Goal: Task Accomplishment & Management: Manage account settings

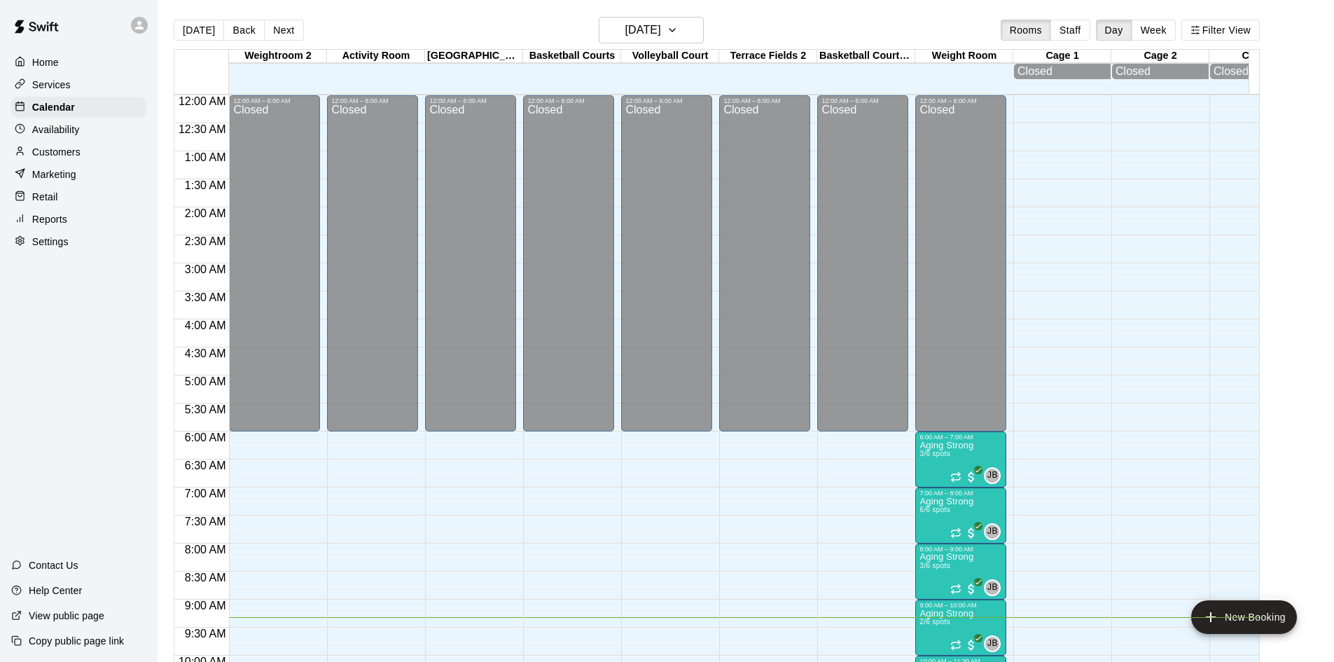
scroll to position [523, 0]
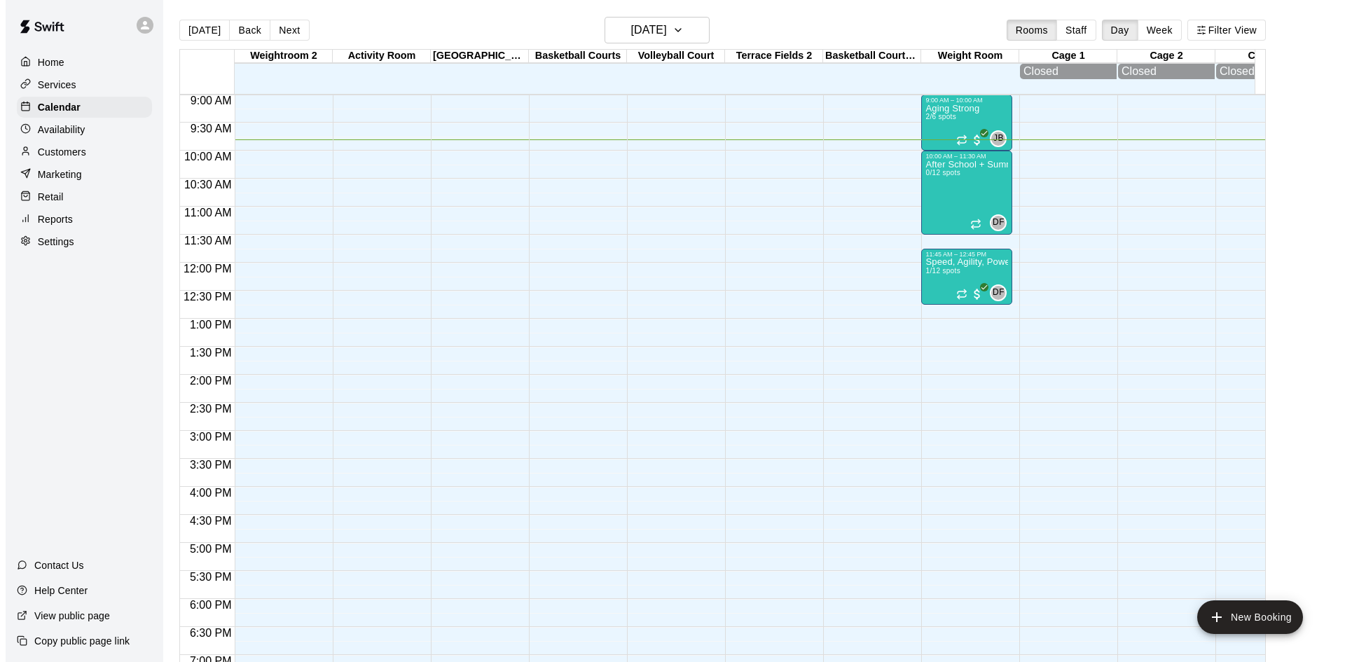
scroll to position [409, 0]
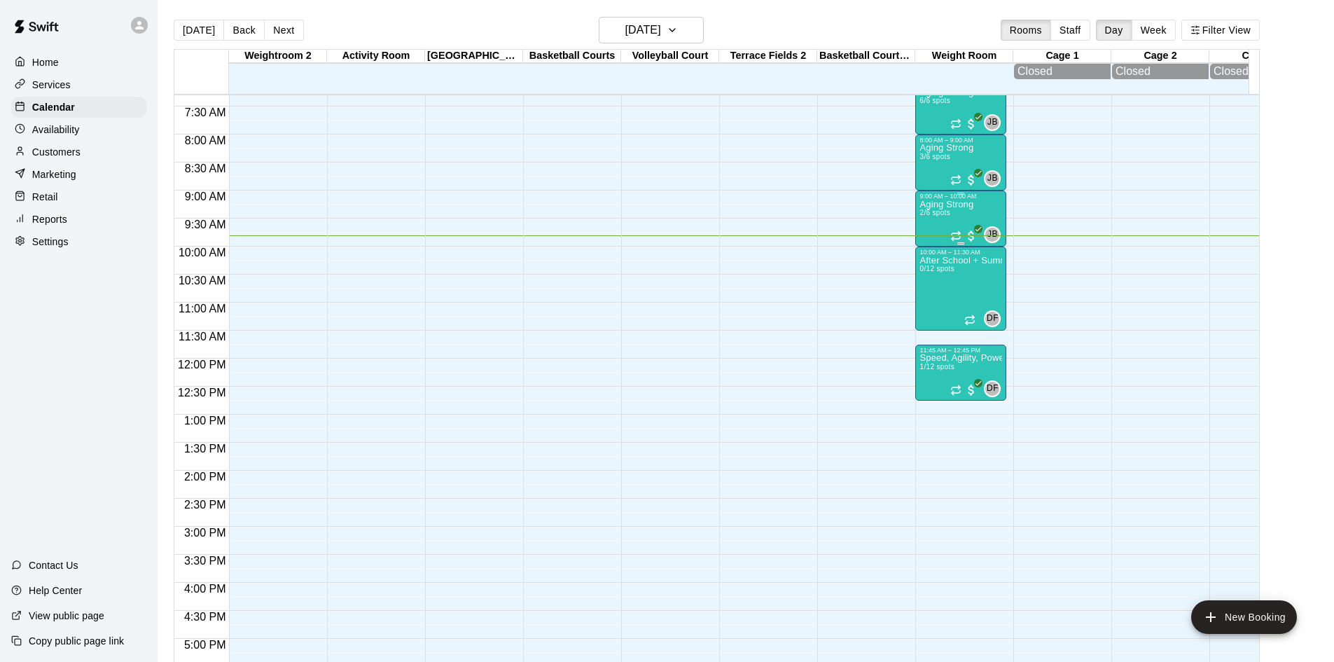
click at [950, 205] on p "Aging Strong" at bounding box center [947, 205] width 54 height 0
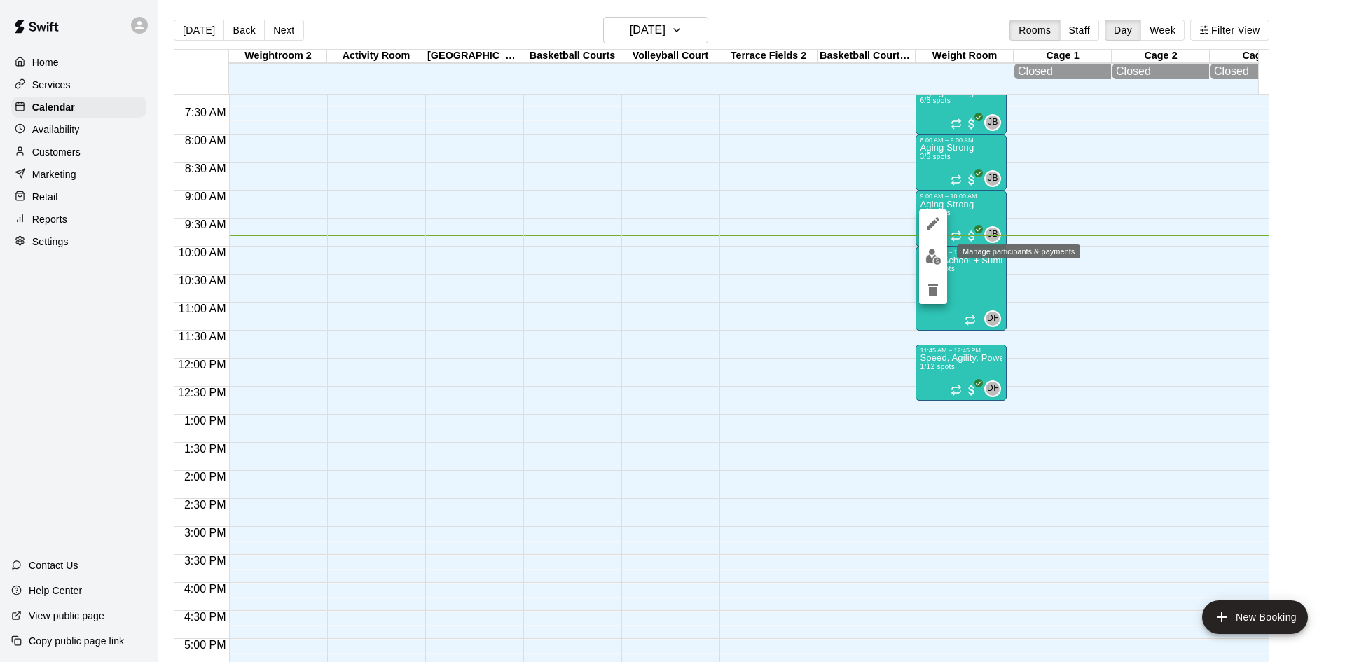
click at [929, 261] on img "edit" at bounding box center [933, 257] width 16 height 16
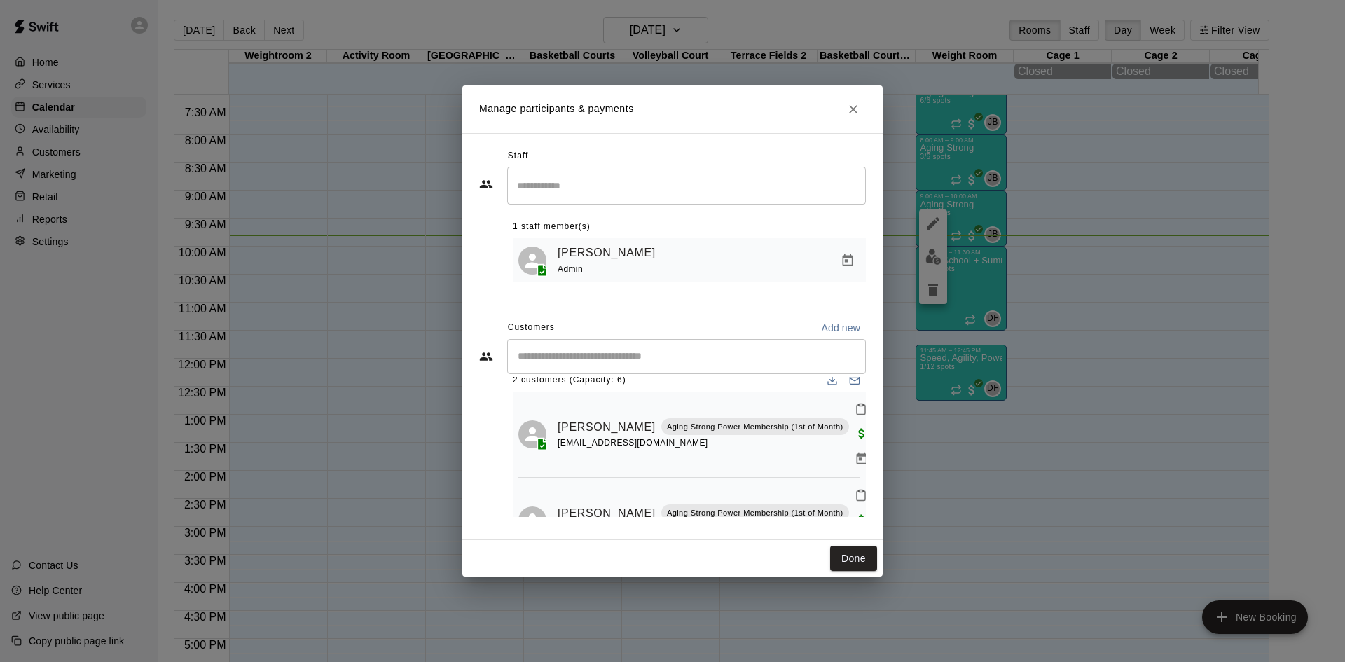
scroll to position [28, 0]
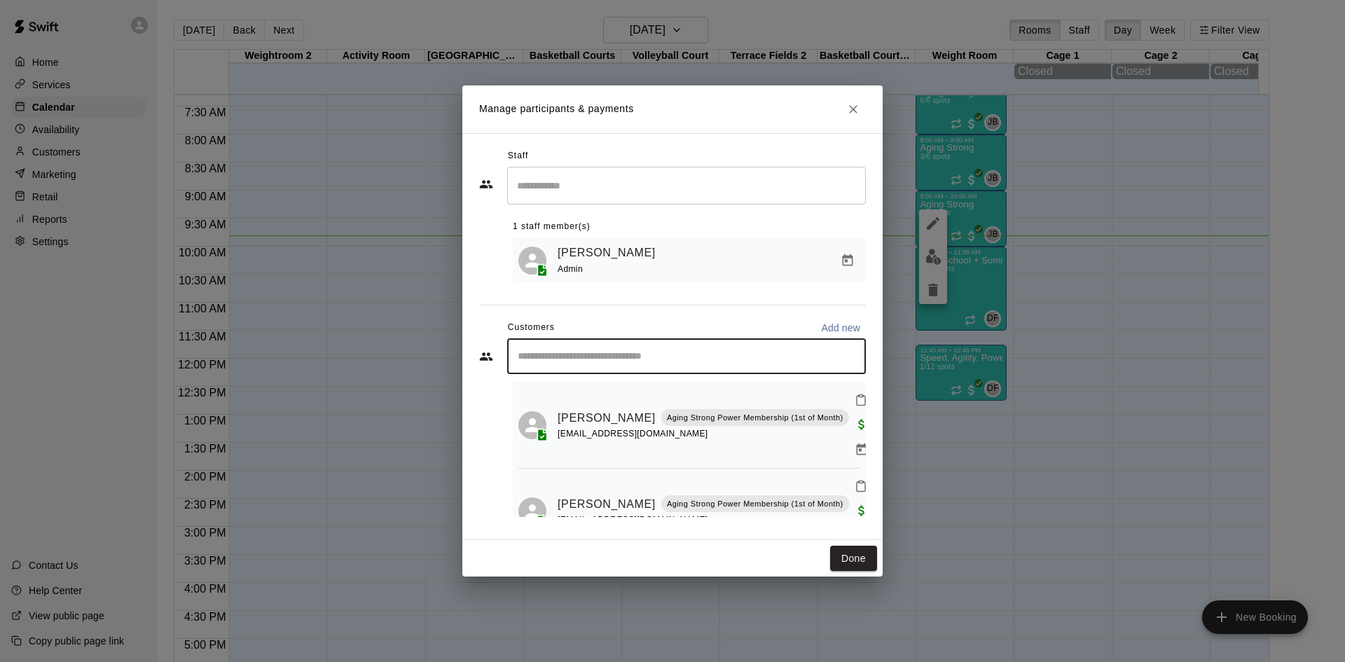
click at [702, 357] on input "Start typing to search customers..." at bounding box center [686, 357] width 346 height 14
type input "*****"
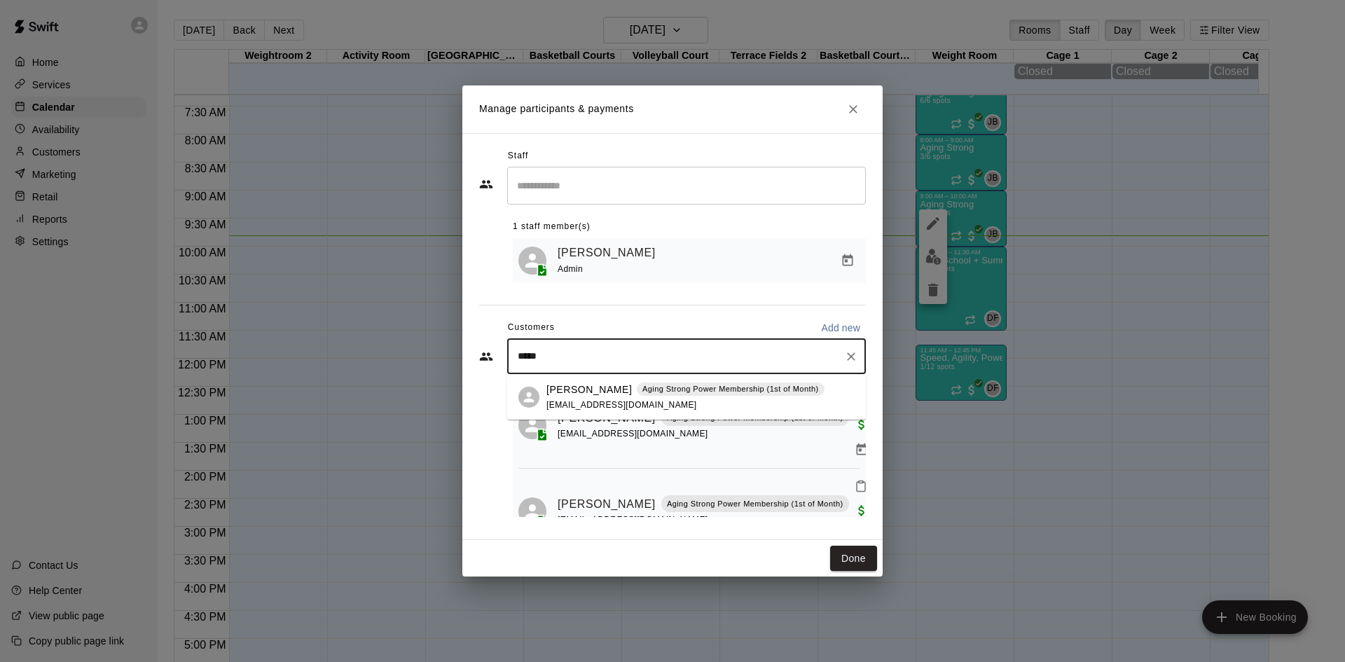
click at [654, 389] on p "Aging Strong Power Membership (1st of Month)" at bounding box center [730, 389] width 177 height 12
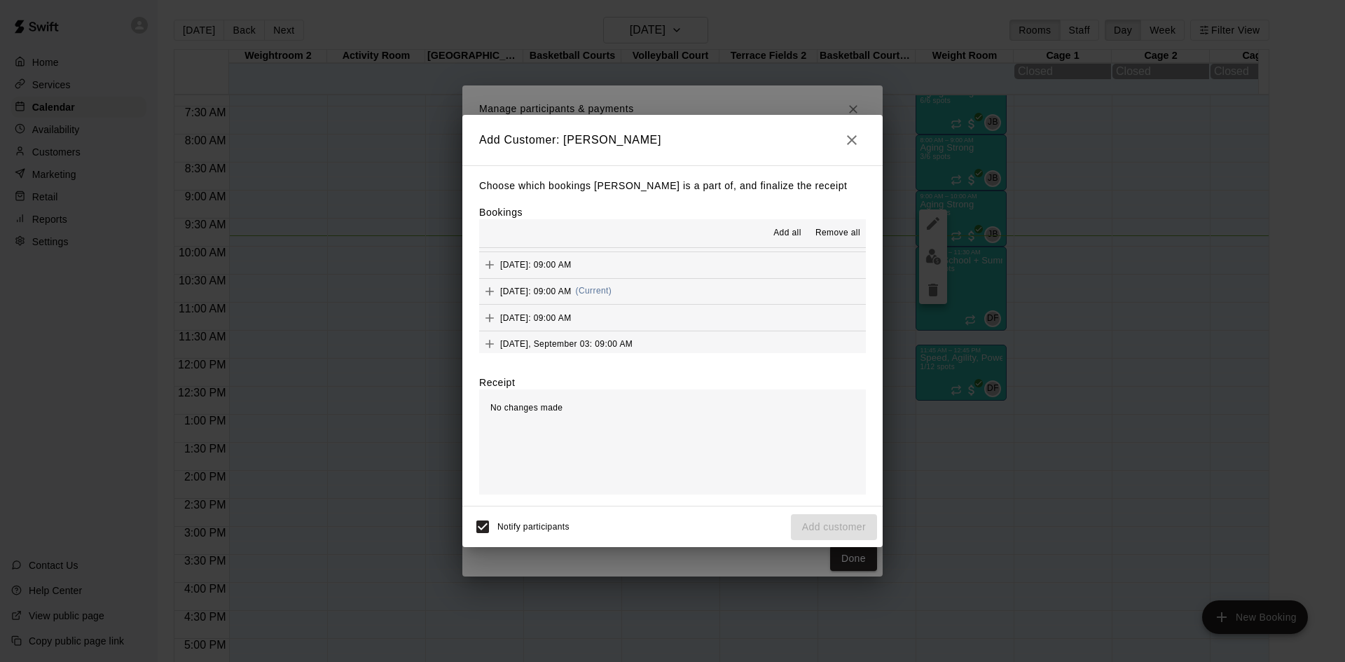
scroll to position [630, 0]
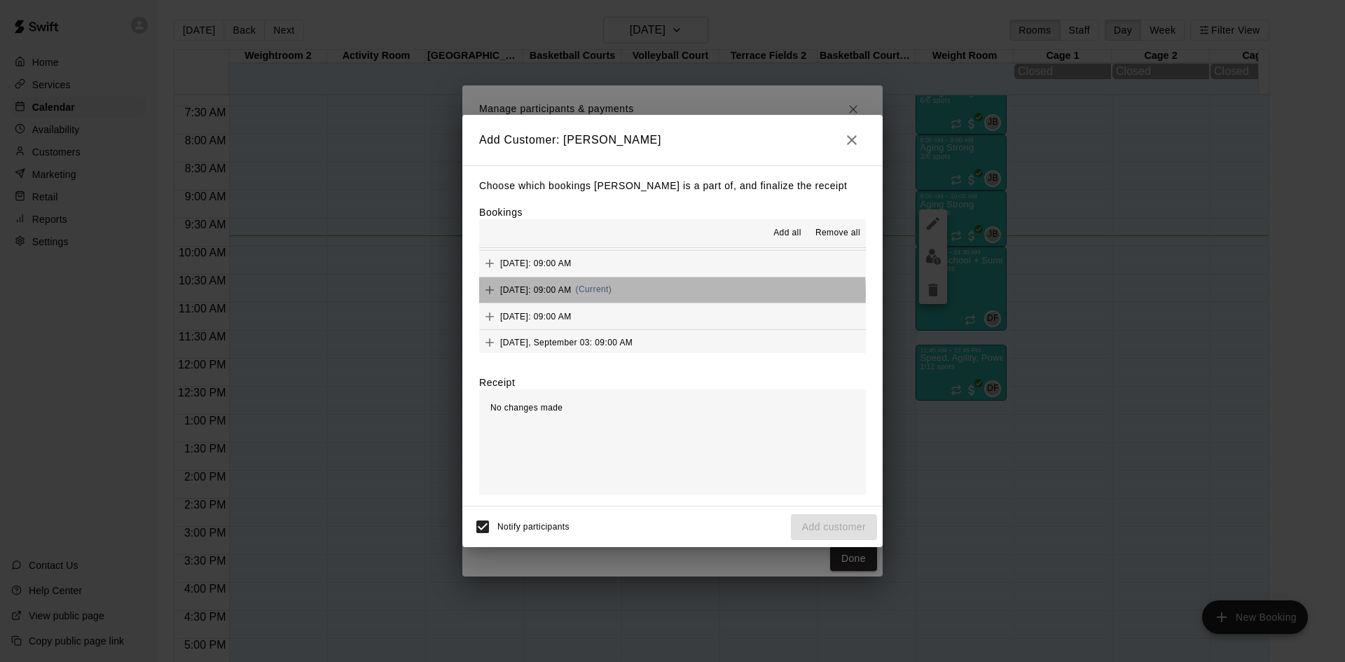
click at [612, 294] on span "(Current)" at bounding box center [594, 289] width 36 height 10
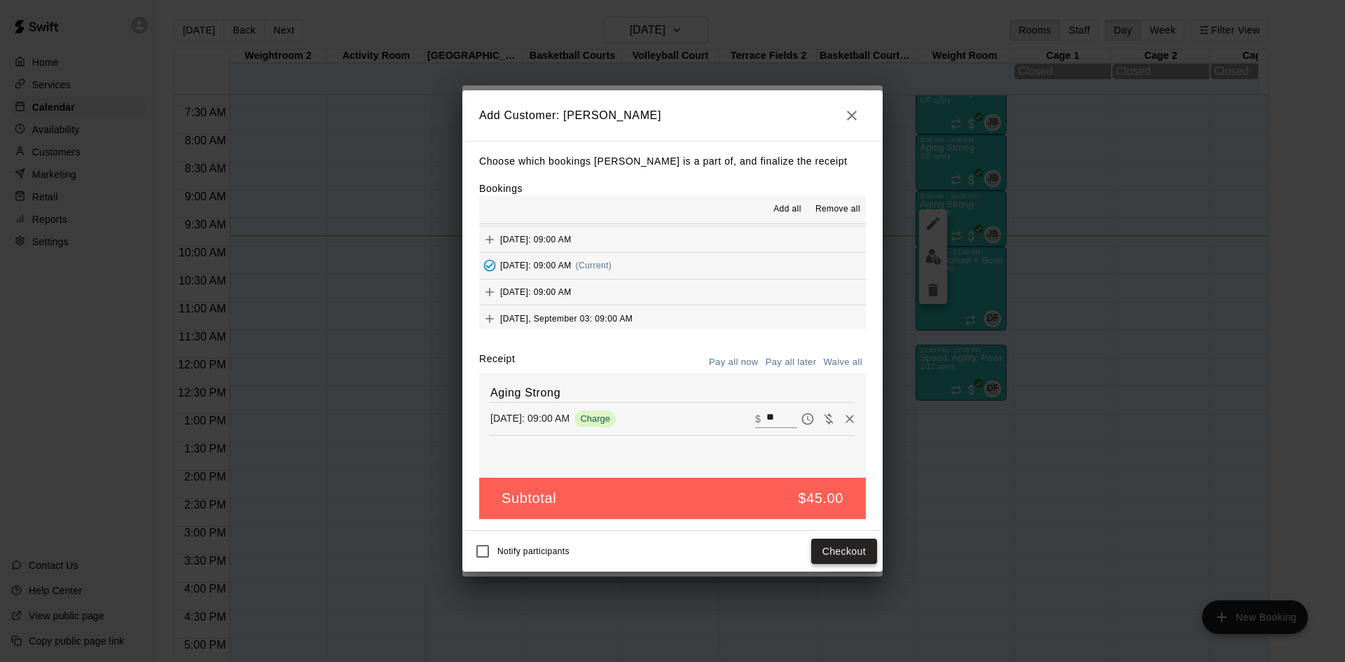
click at [836, 550] on button "Checkout" at bounding box center [844, 552] width 66 height 26
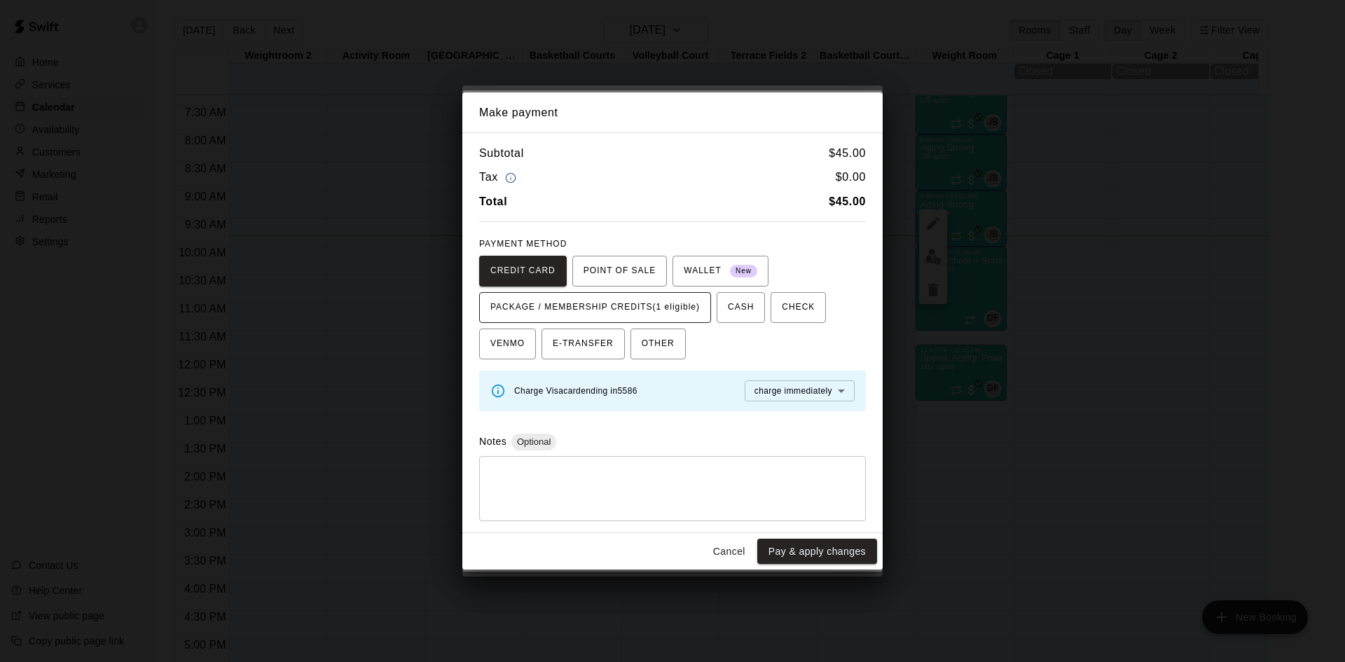
click at [694, 319] on button "PACKAGE / MEMBERSHIP CREDITS (1 eligible)" at bounding box center [595, 307] width 232 height 31
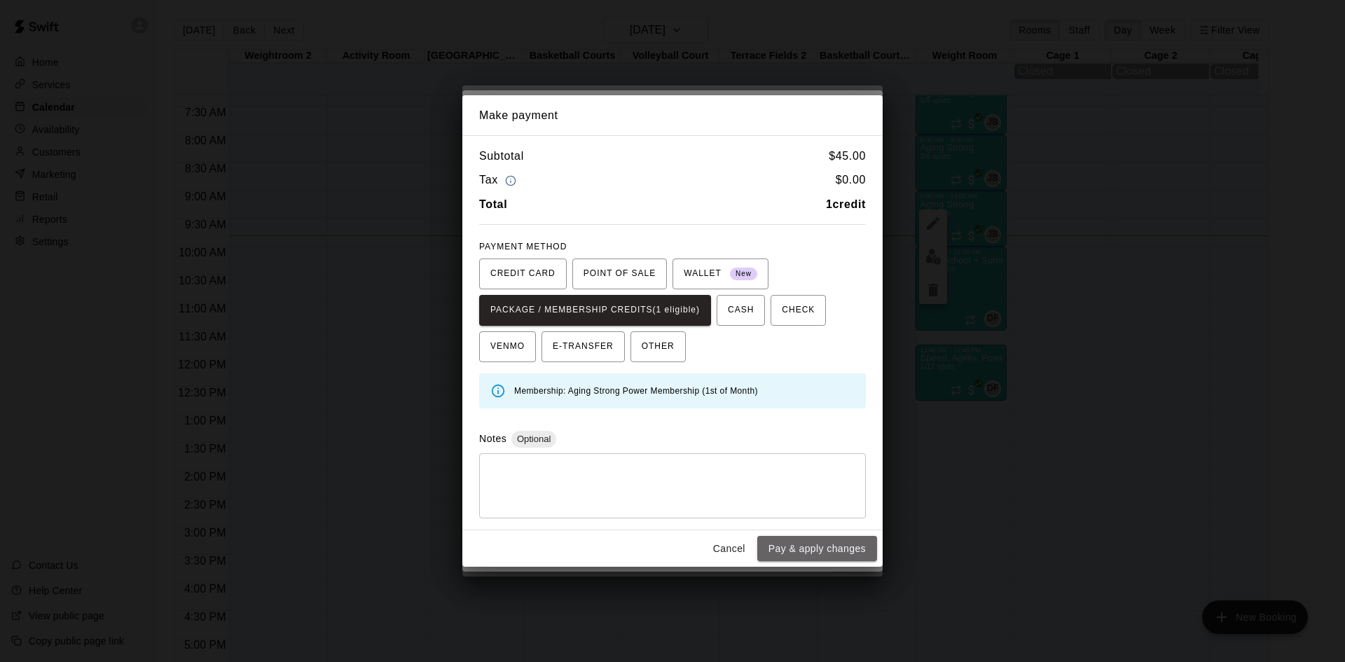
click at [781, 544] on button "Pay & apply changes" at bounding box center [817, 549] width 120 height 26
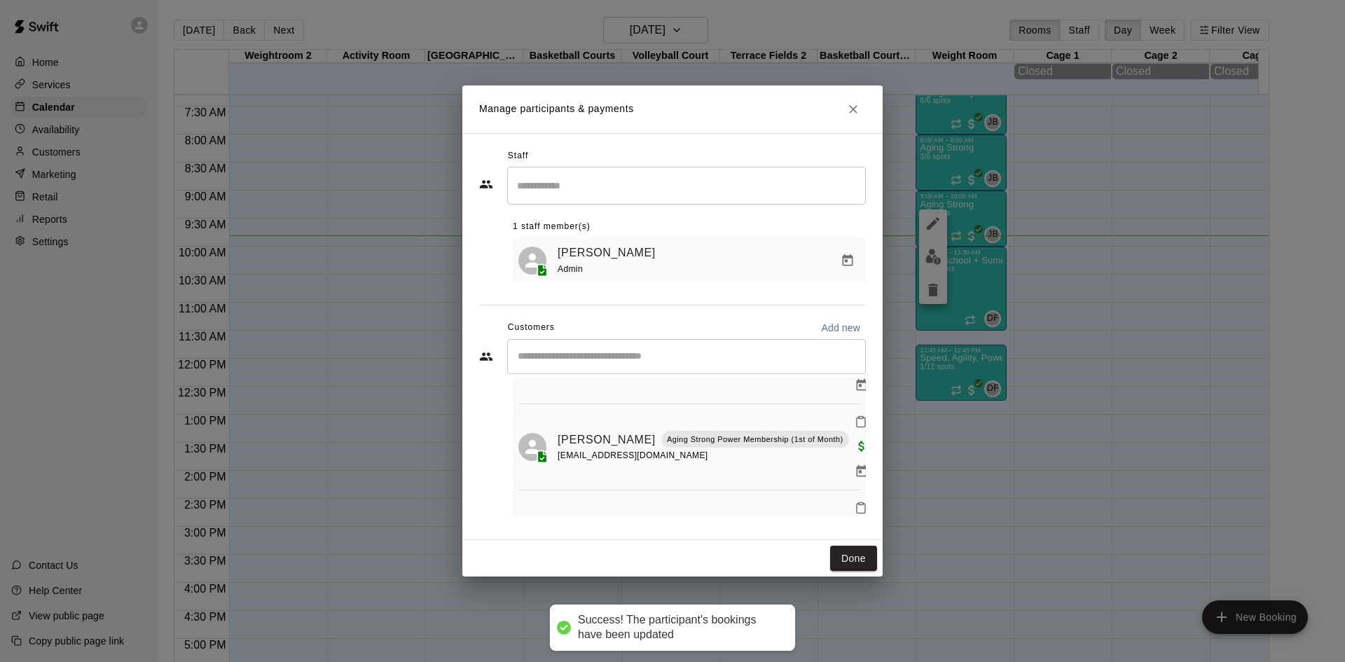
scroll to position [0, 0]
click at [649, 364] on input "Start typing to search customers..." at bounding box center [686, 357] width 346 height 14
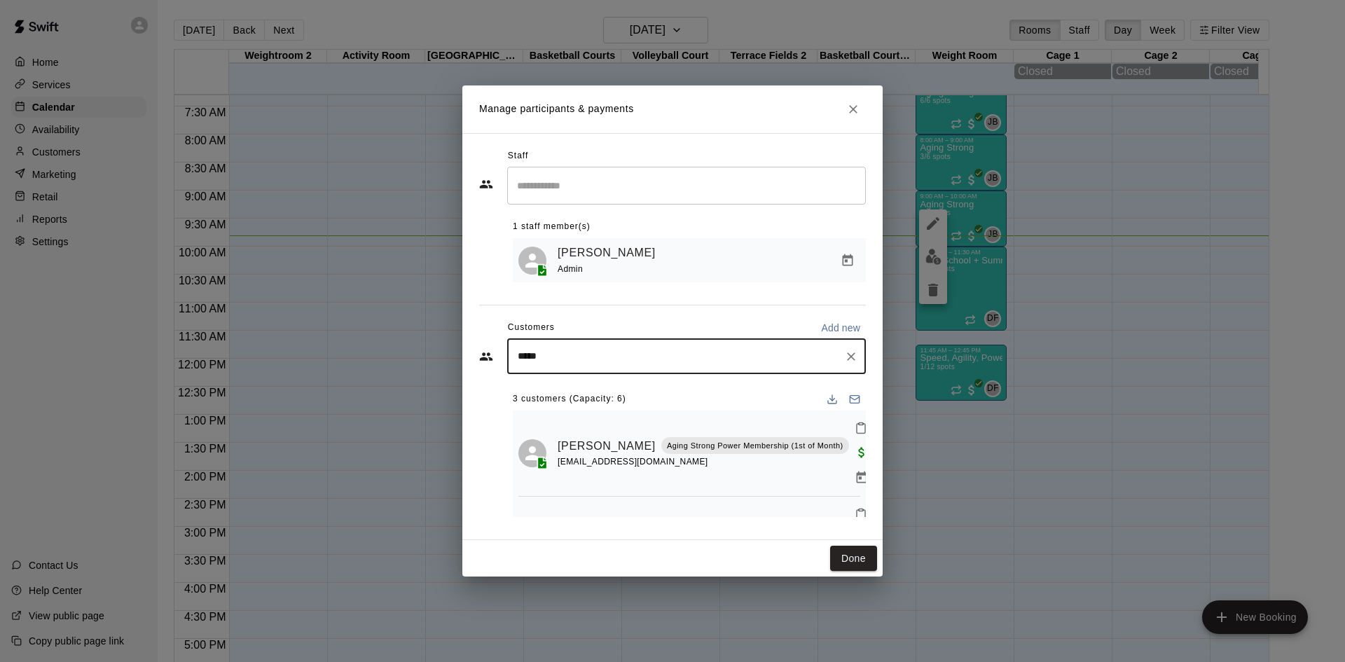
type input "******"
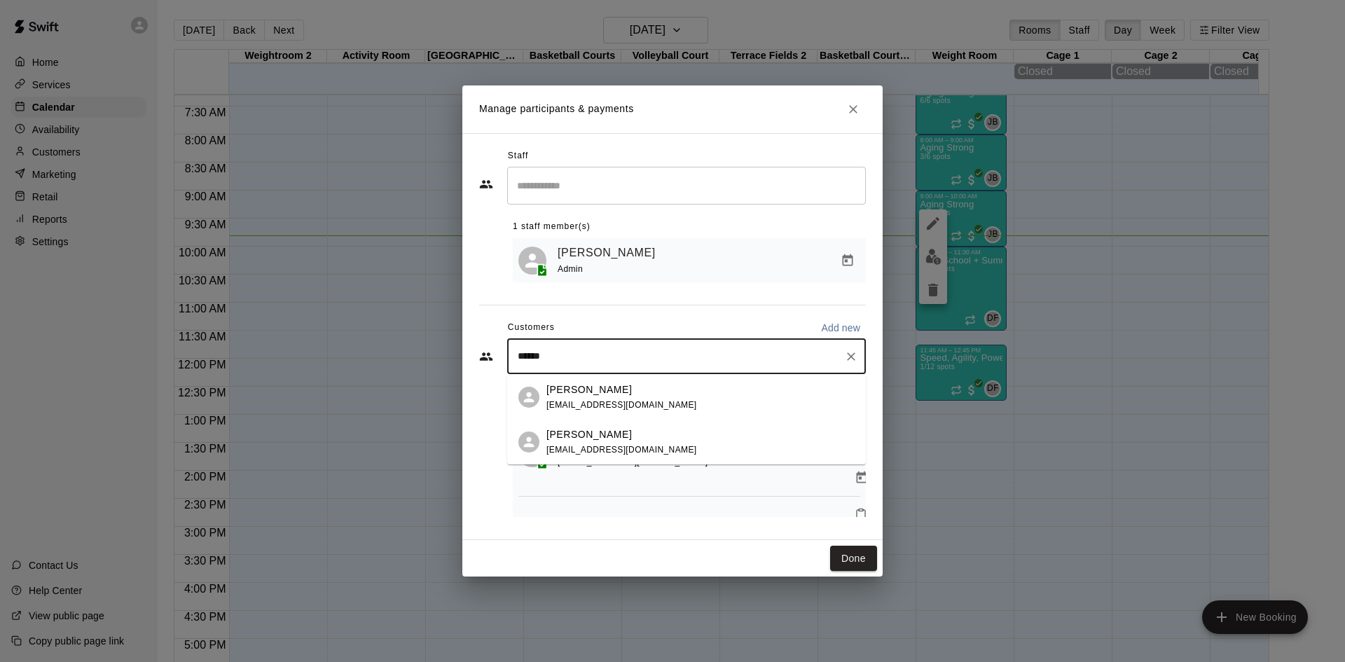
click at [637, 437] on div "Martha Williams" at bounding box center [621, 434] width 151 height 15
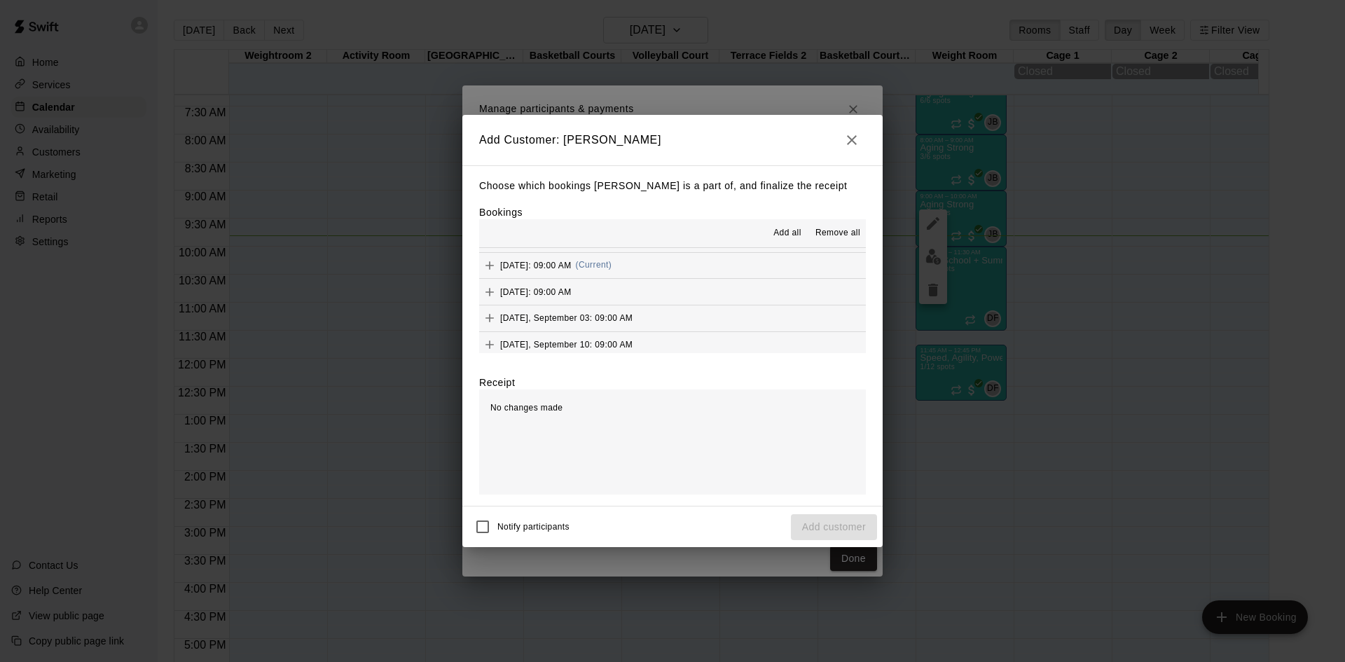
scroll to position [630, 0]
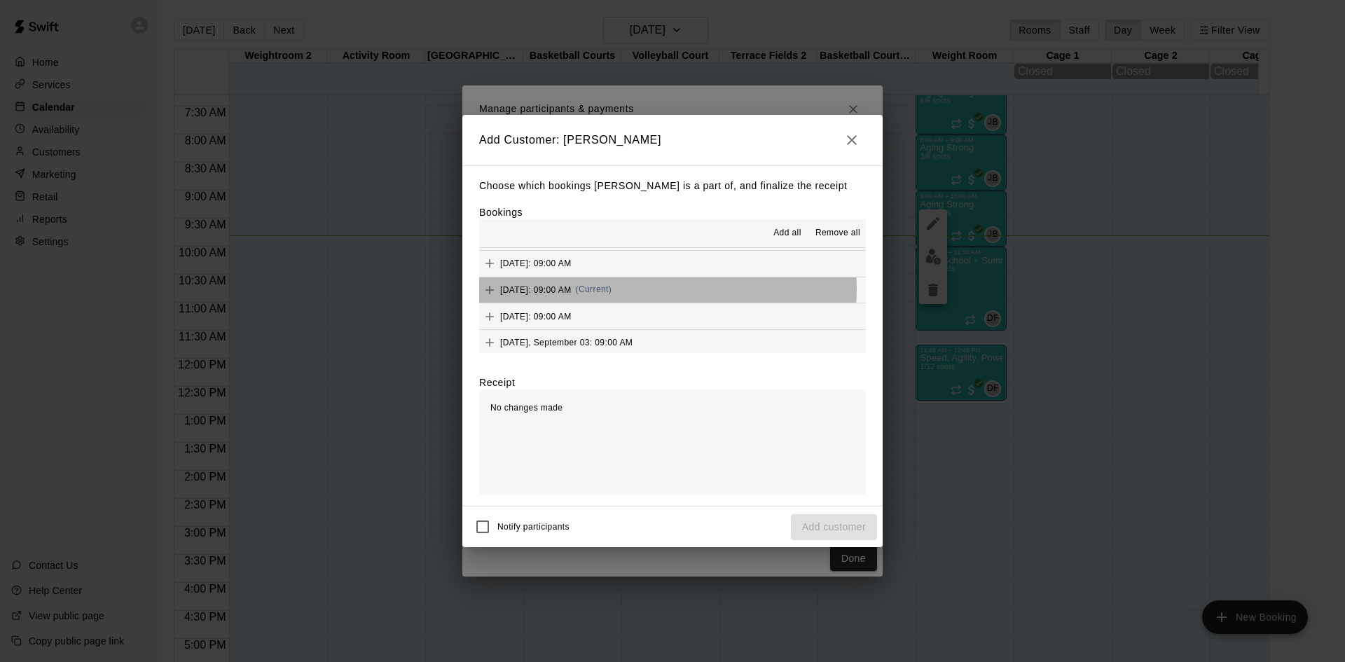
click at [612, 290] on span "(Current)" at bounding box center [594, 289] width 36 height 10
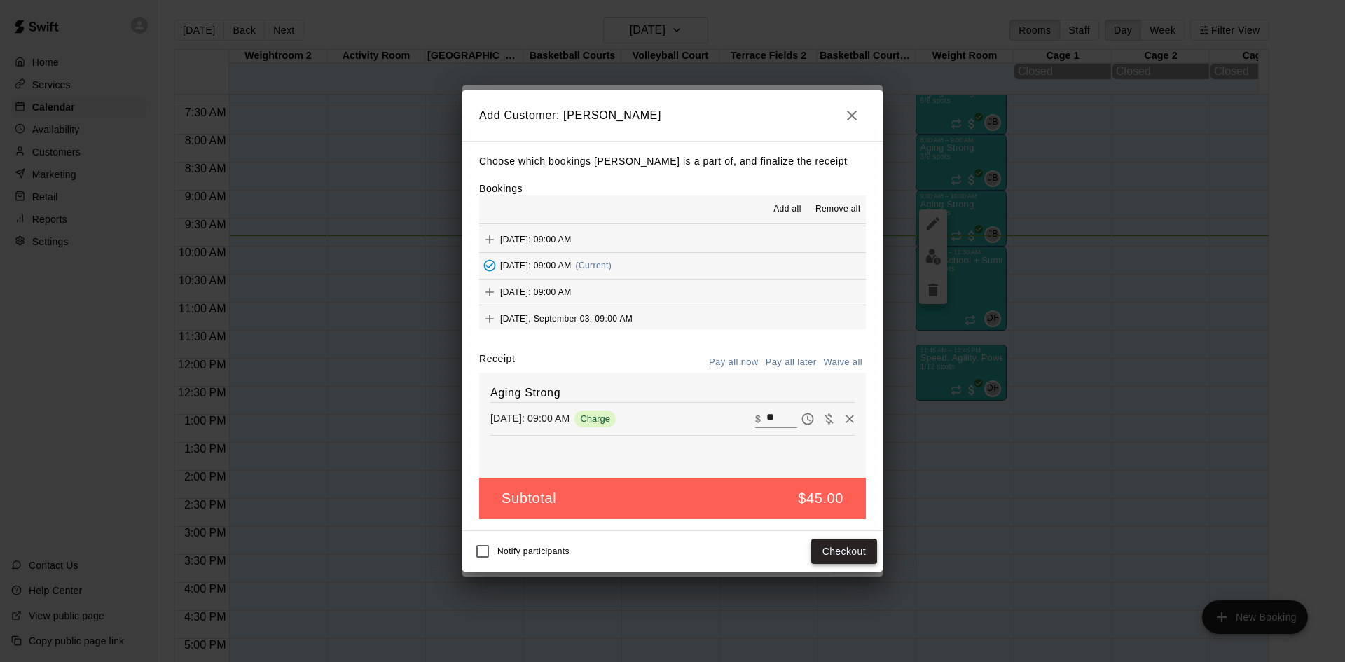
click at [835, 550] on button "Checkout" at bounding box center [844, 552] width 66 height 26
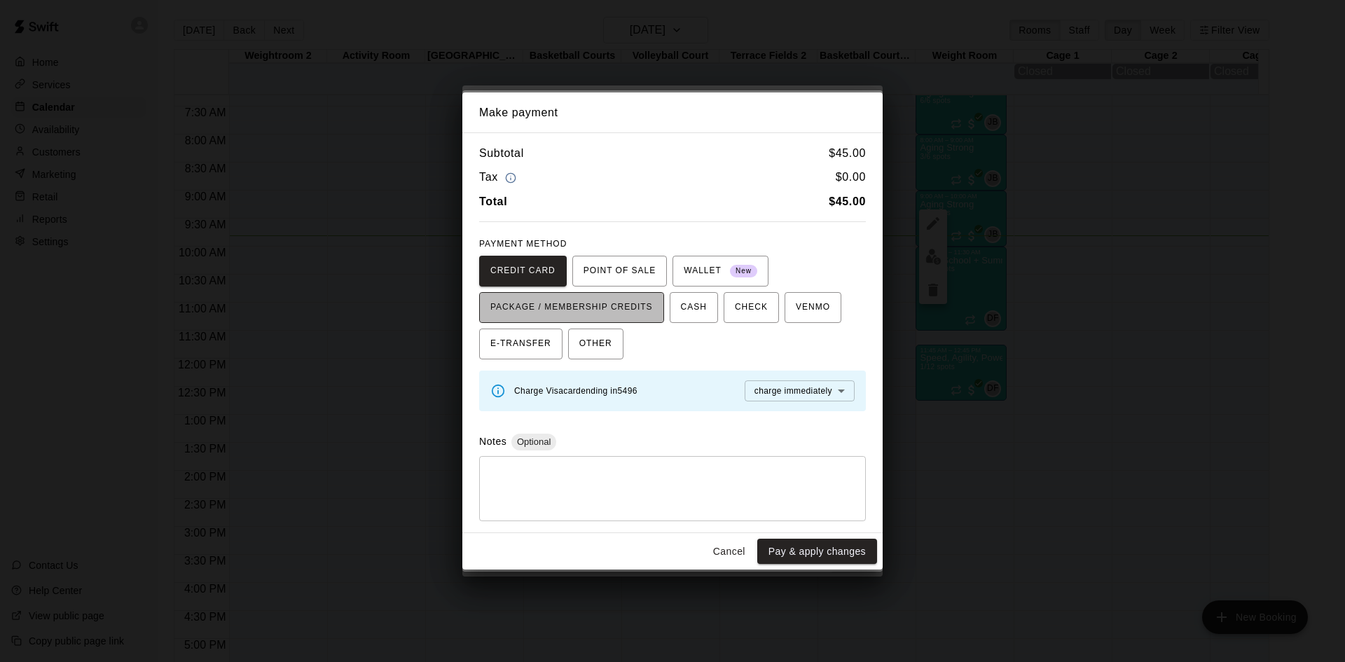
click at [643, 315] on span "PACKAGE / MEMBERSHIP CREDITS" at bounding box center [571, 307] width 163 height 22
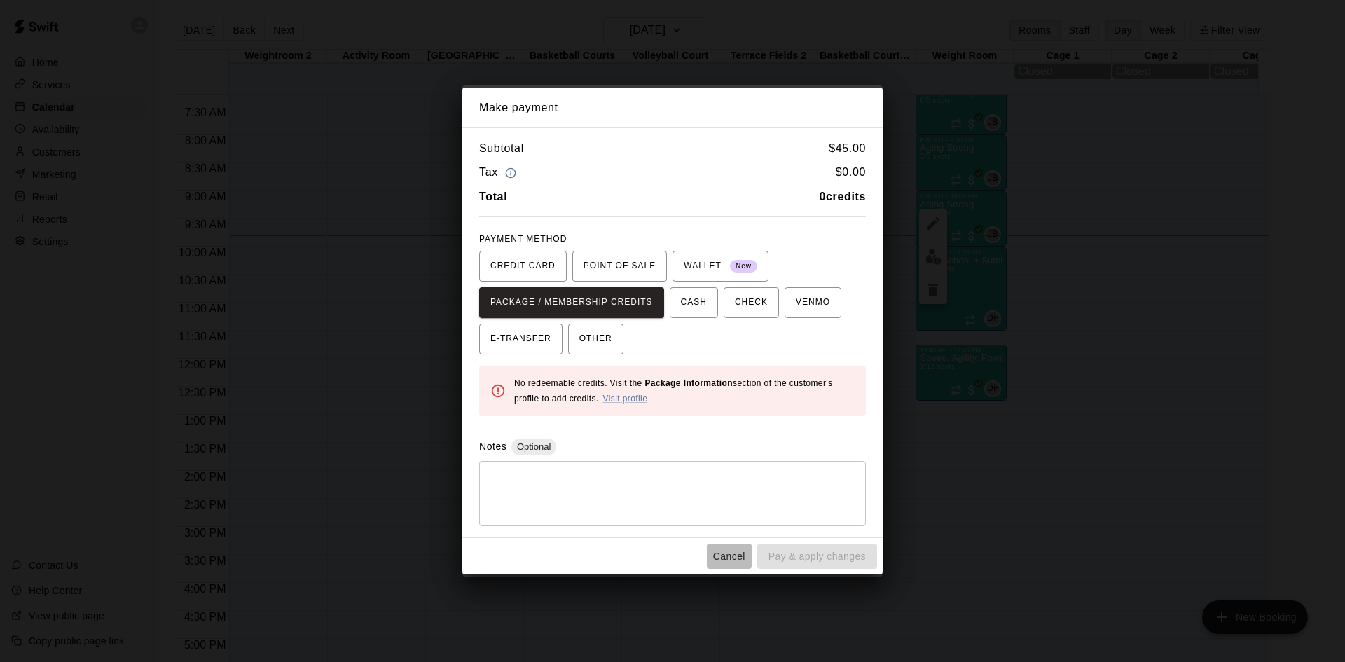
click at [731, 560] on button "Cancel" at bounding box center [729, 557] width 45 height 26
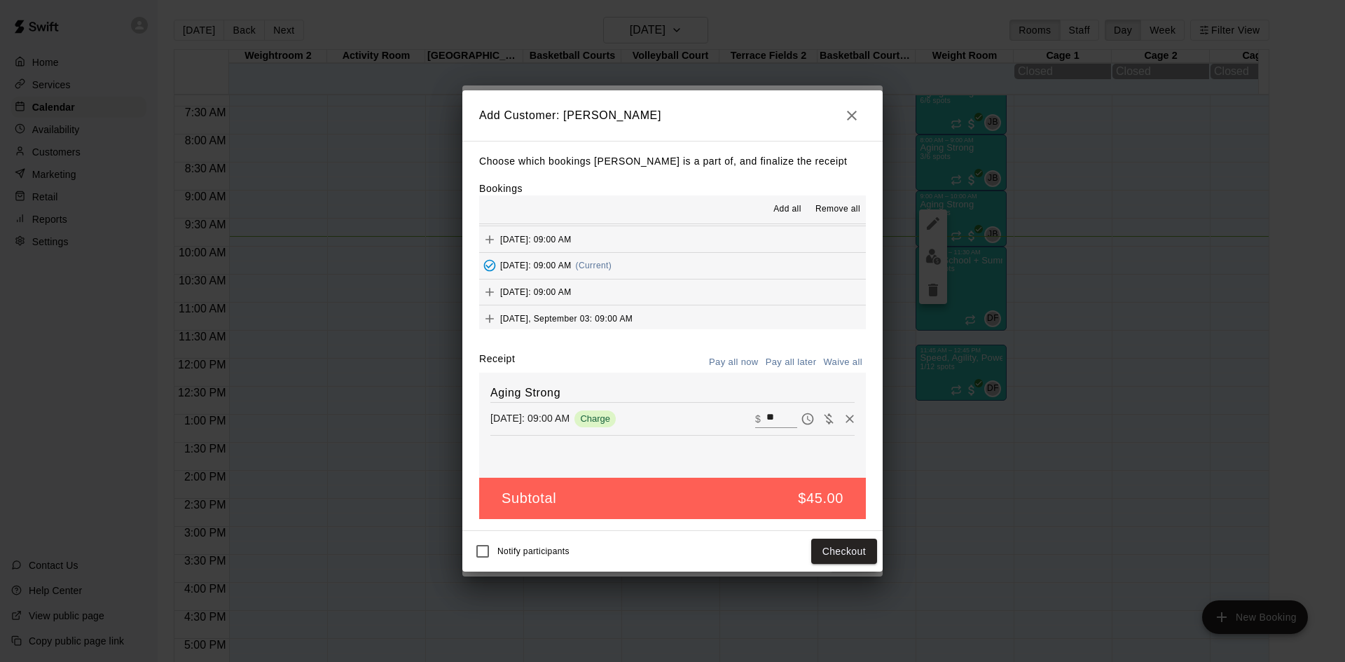
click at [825, 420] on icon "Waive payment" at bounding box center [829, 419] width 14 height 14
type input "*"
click at [839, 550] on button "Add customer" at bounding box center [834, 552] width 86 height 26
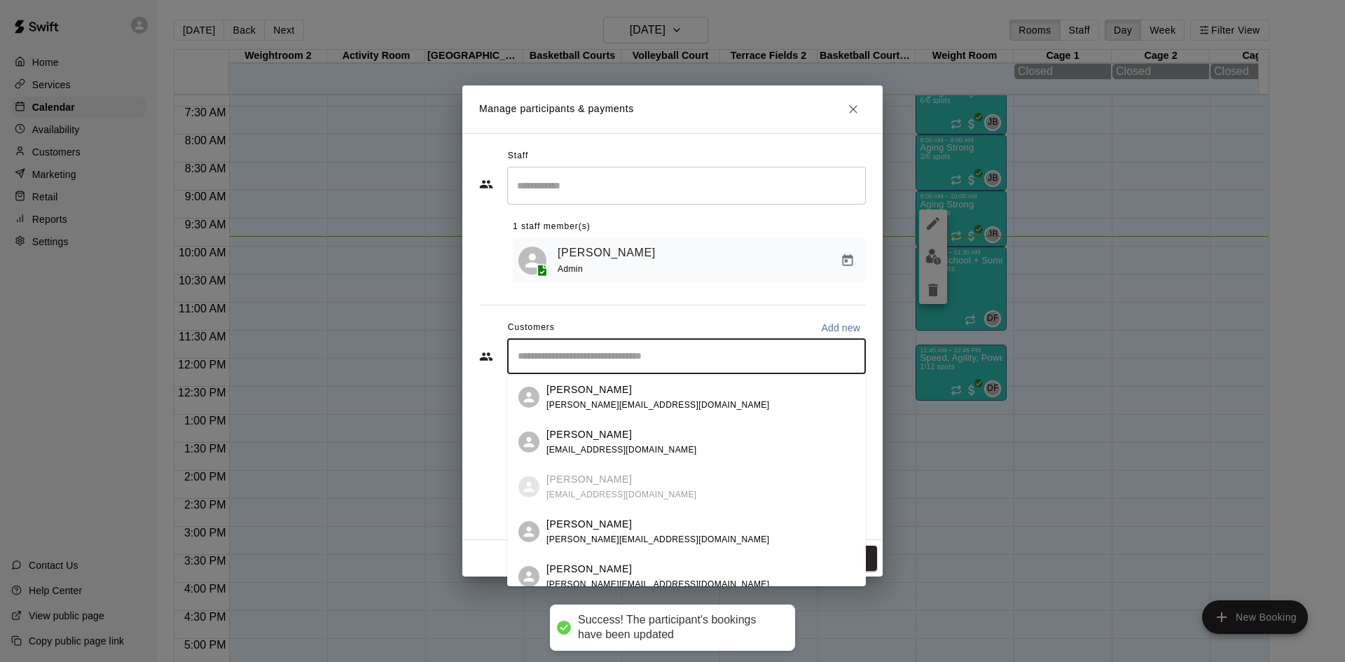
click at [662, 362] on input "Start typing to search customers..." at bounding box center [686, 357] width 346 height 14
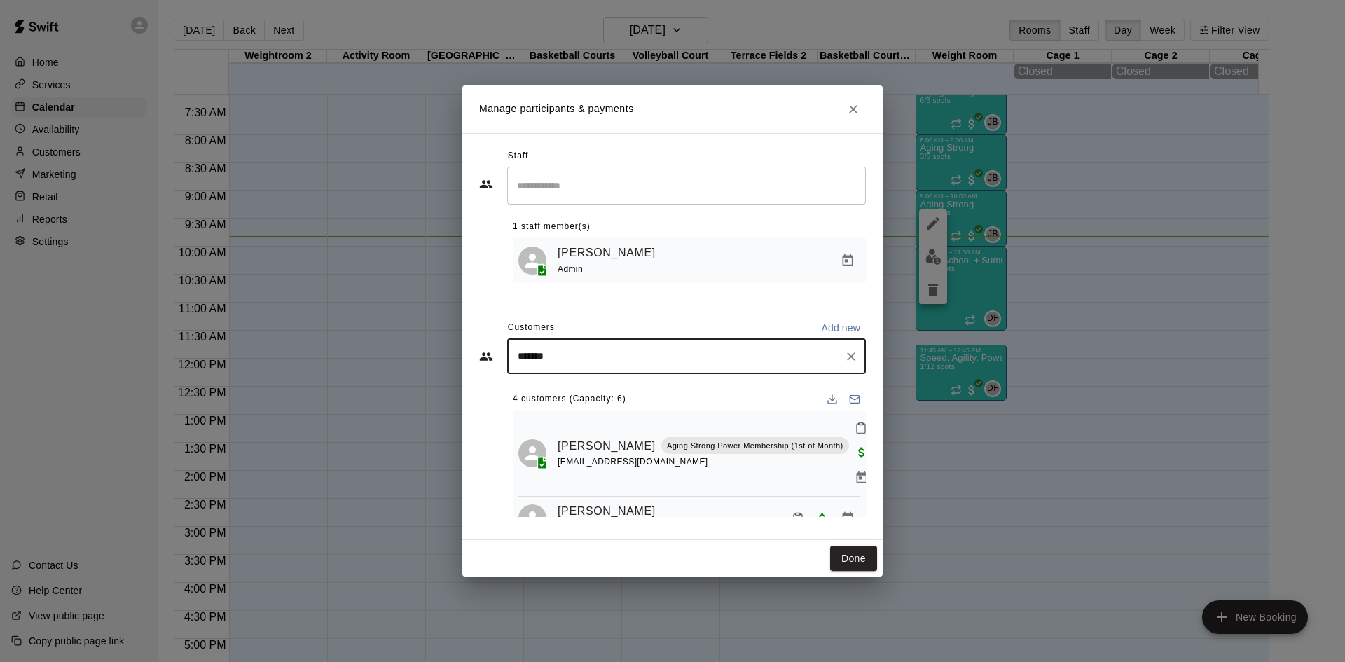
type input "********"
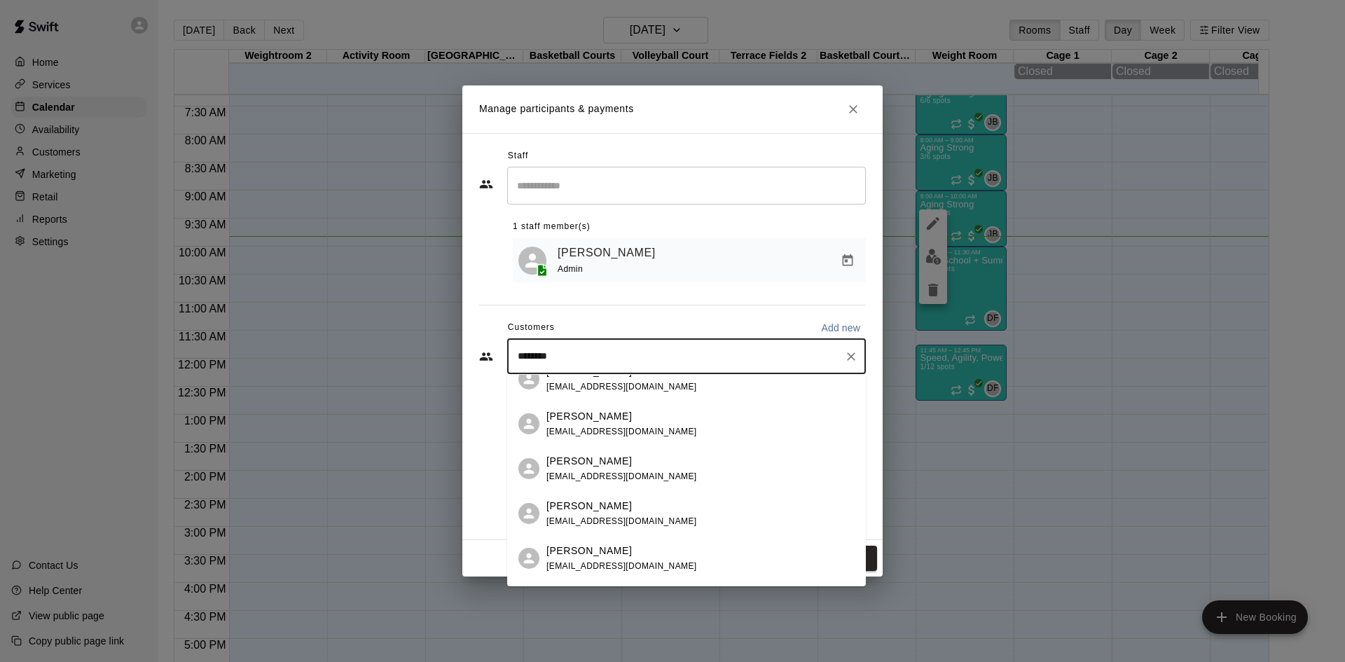
scroll to position [140, 0]
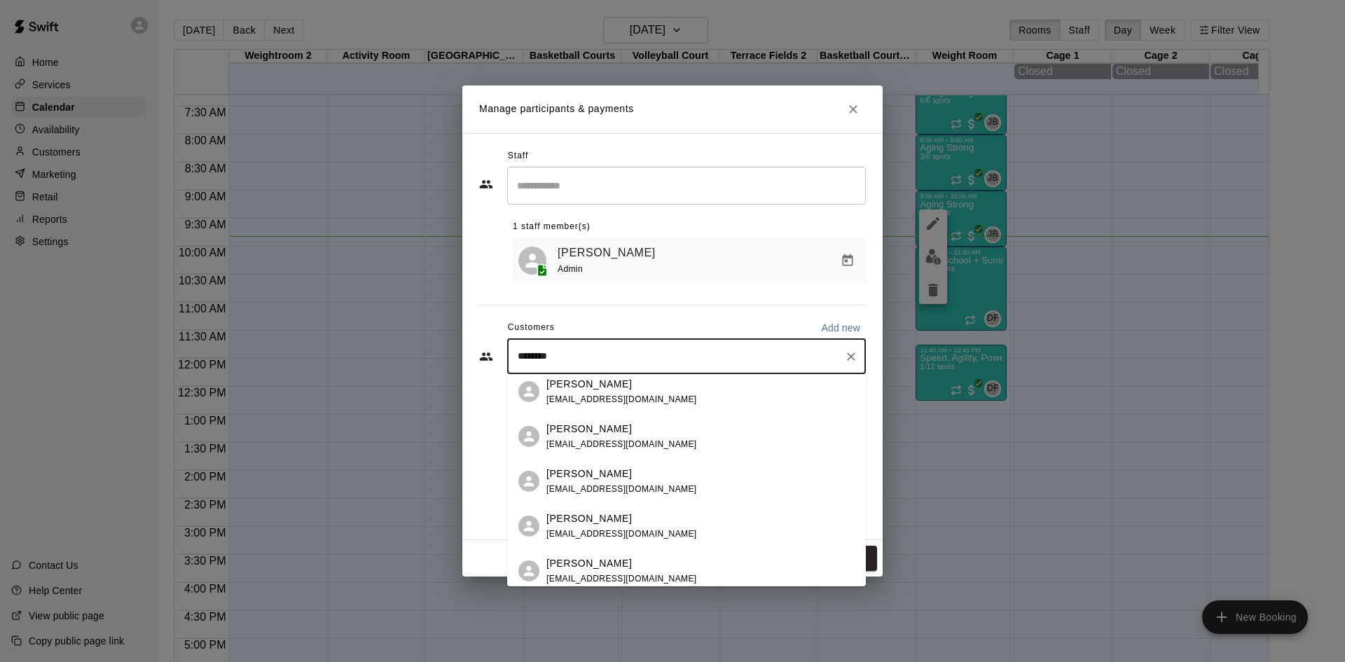
click at [682, 404] on div "Kathleen Button buttonkathleen@gmail.com" at bounding box center [700, 392] width 308 height 30
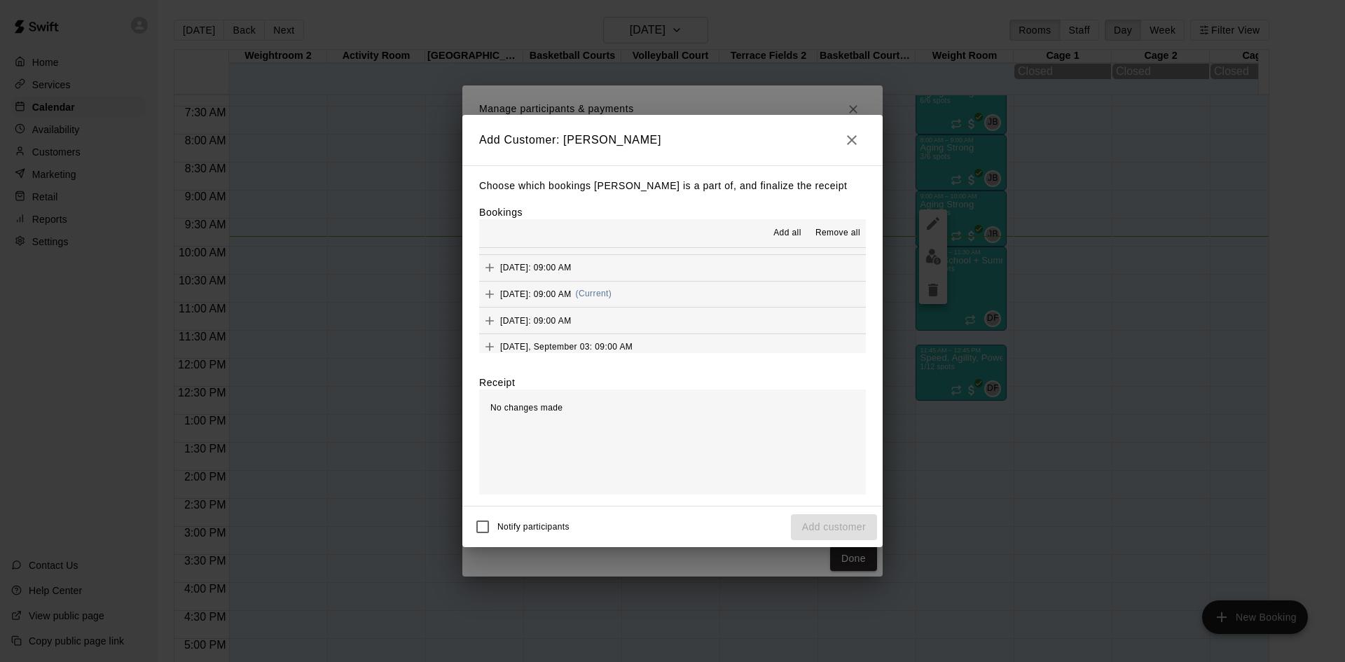
scroll to position [630, 0]
click at [612, 291] on span "(Current)" at bounding box center [594, 289] width 36 height 10
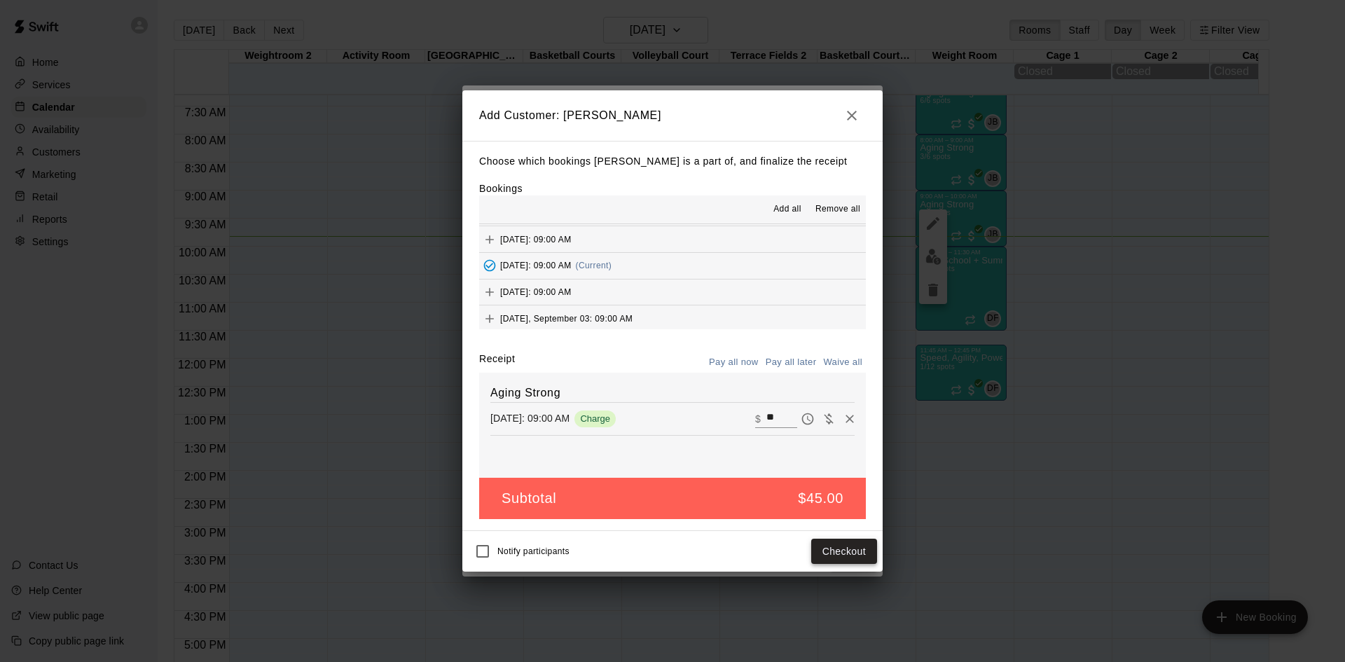
click at [832, 553] on button "Checkout" at bounding box center [844, 552] width 66 height 26
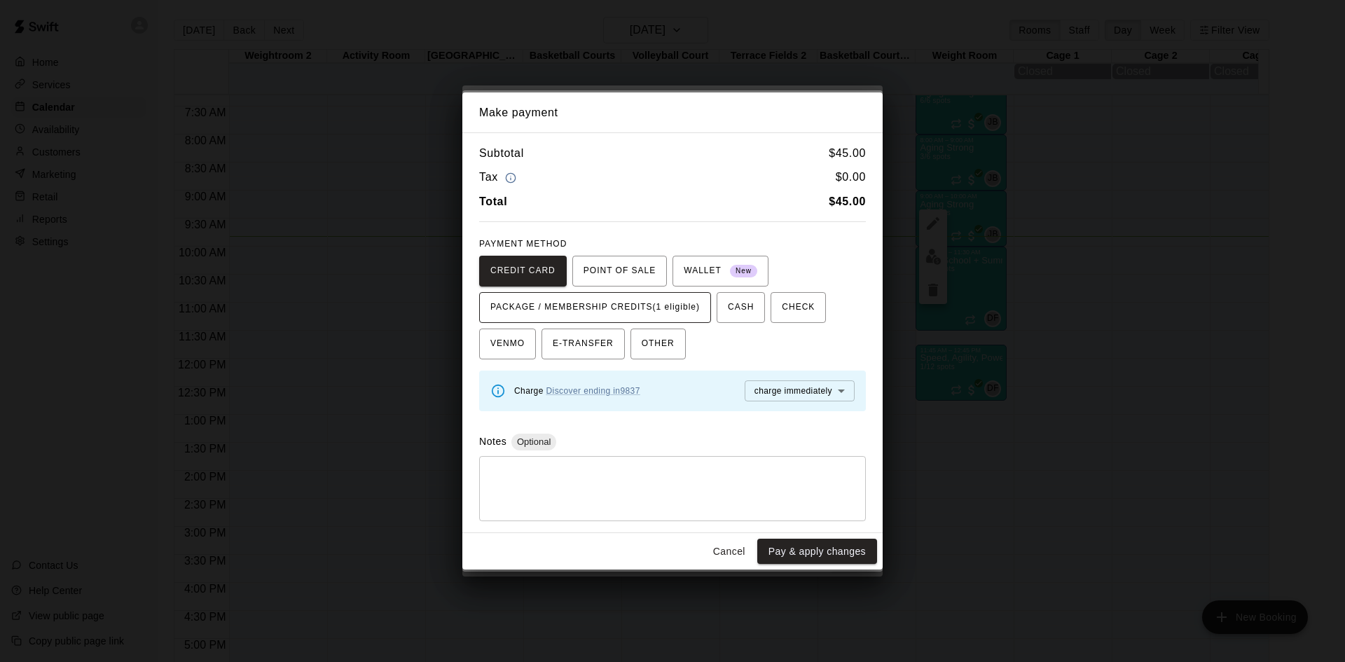
click at [684, 305] on span "PACKAGE / MEMBERSHIP CREDITS (1 eligible)" at bounding box center [594, 307] width 209 height 22
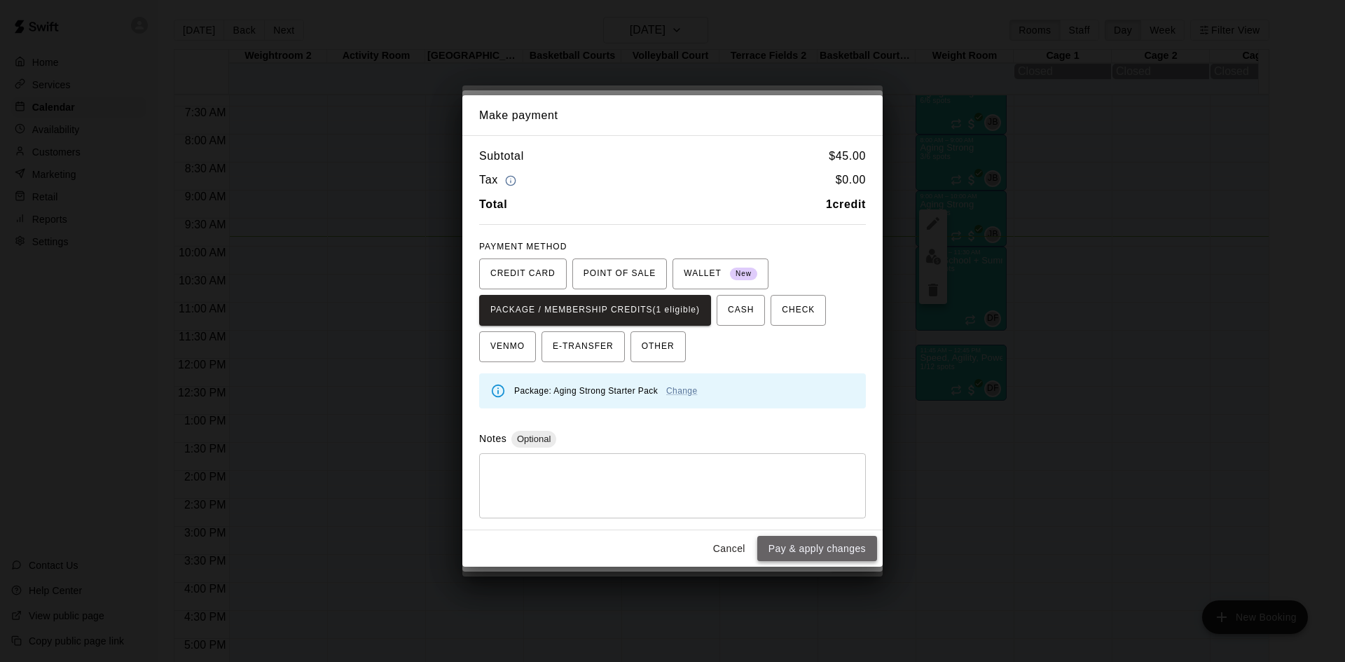
click at [786, 546] on button "Pay & apply changes" at bounding box center [817, 549] width 120 height 26
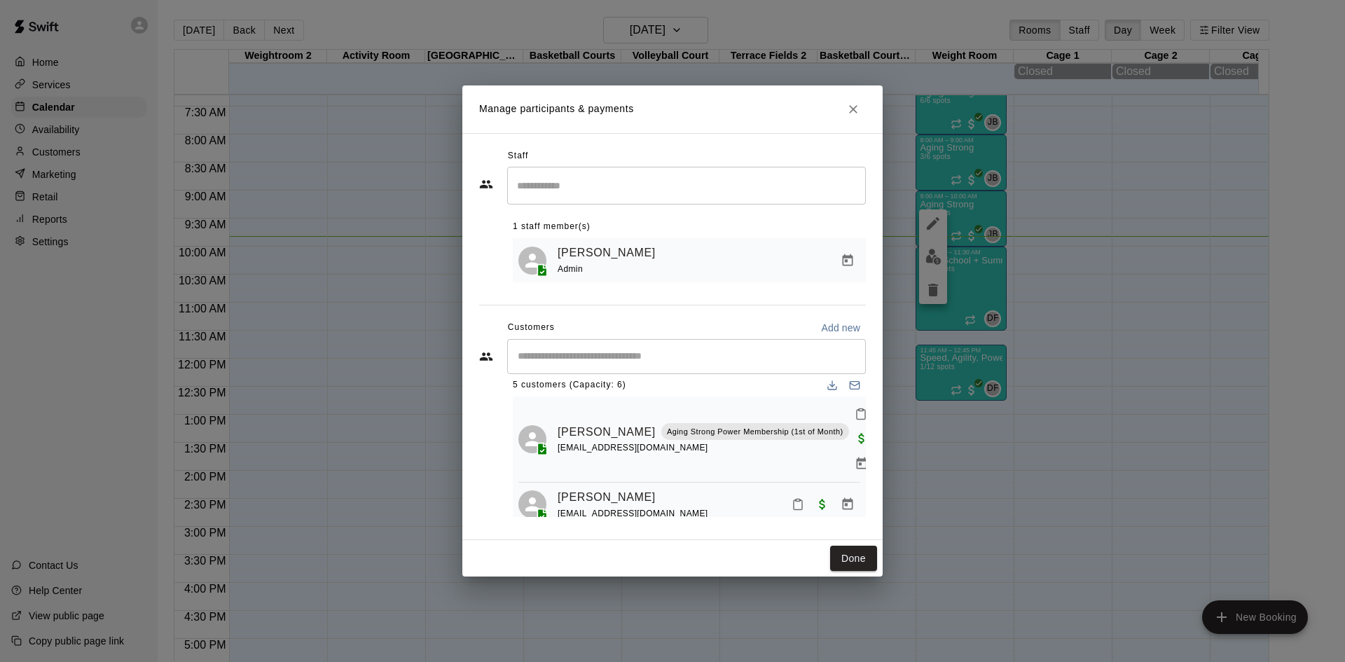
scroll to position [0, 0]
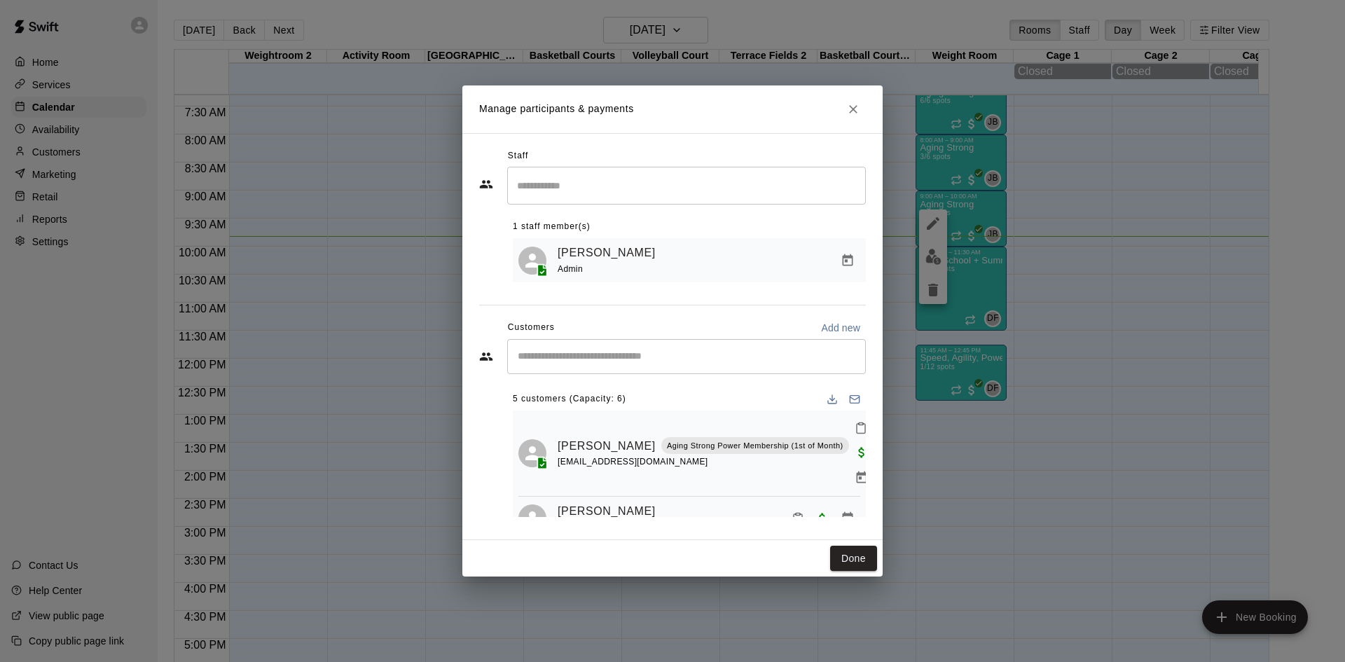
click at [611, 352] on input "Start typing to search customers..." at bounding box center [686, 357] width 346 height 14
type input "*****"
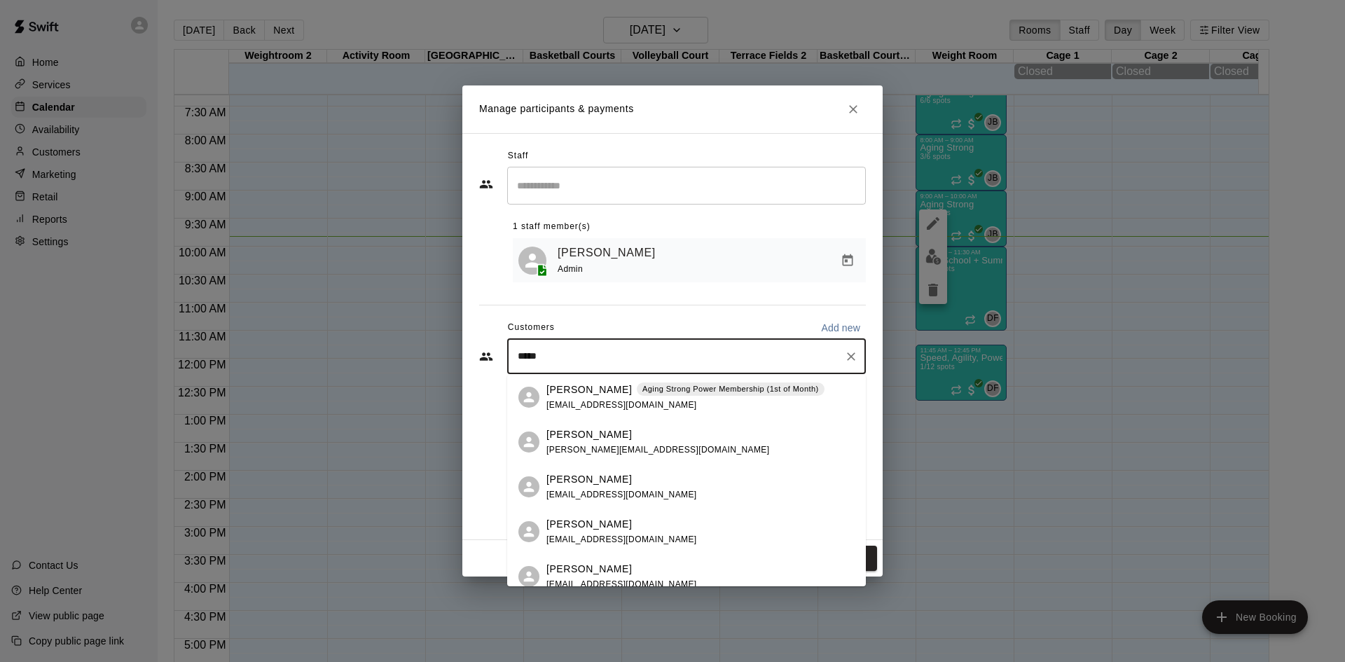
click at [646, 395] on div "Aging Strong Power Membership (1st of Month)" at bounding box center [731, 389] width 188 height 14
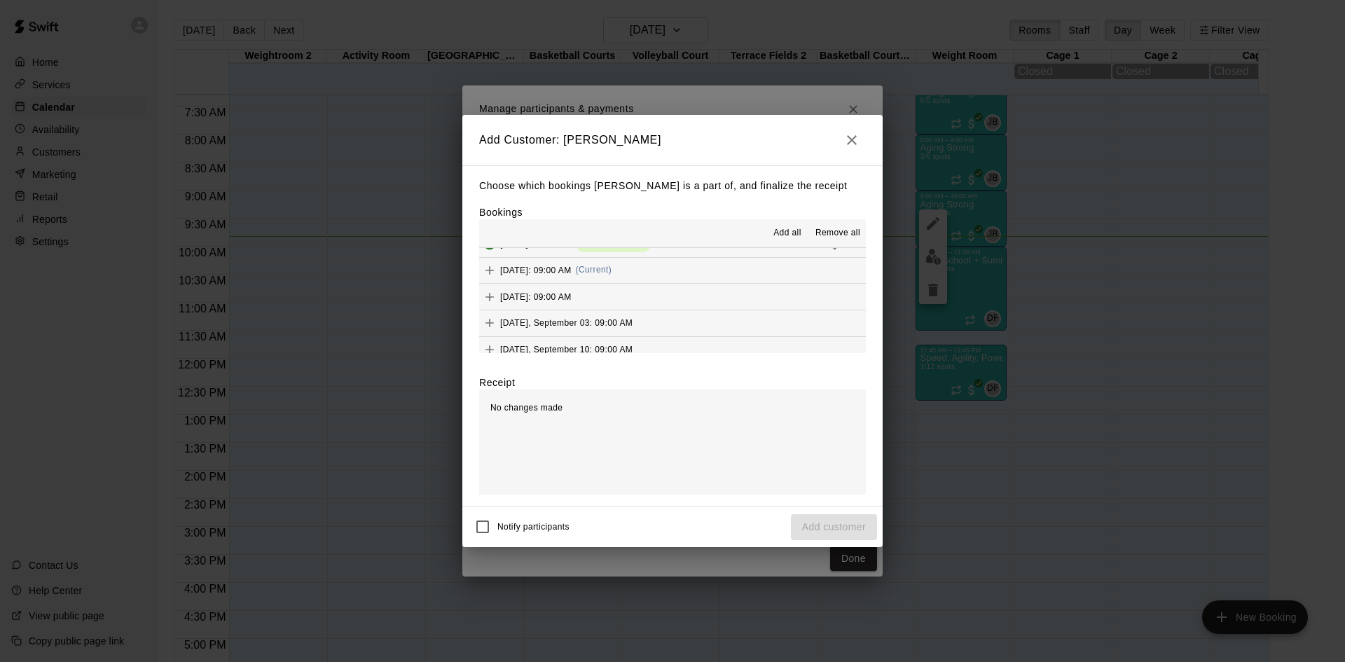
scroll to position [630, 0]
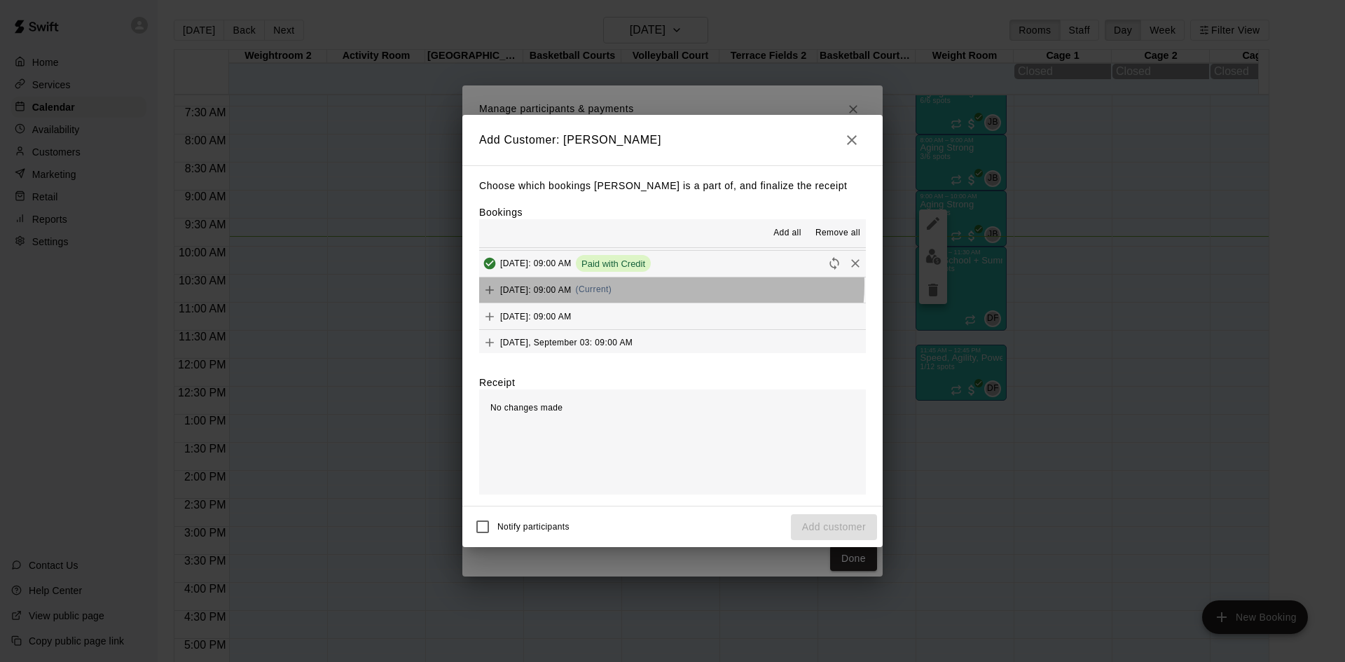
click at [612, 285] on span "(Current)" at bounding box center [594, 289] width 36 height 10
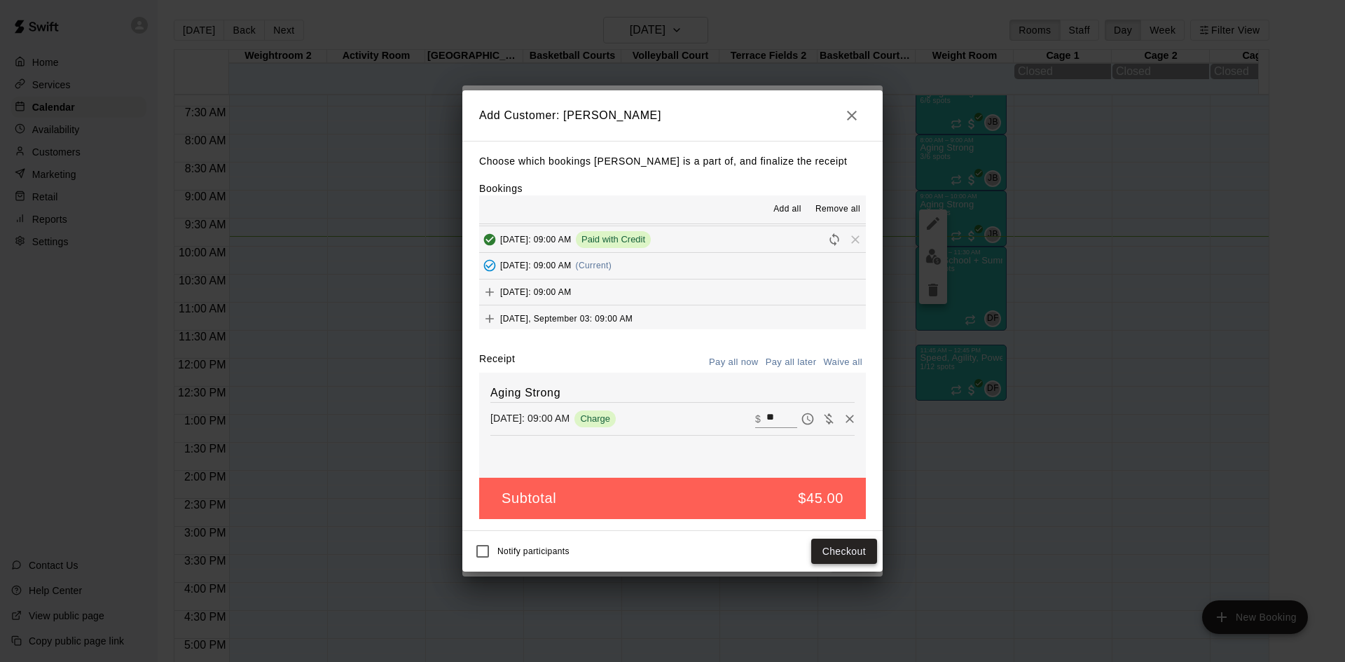
click at [843, 551] on button "Checkout" at bounding box center [844, 552] width 66 height 26
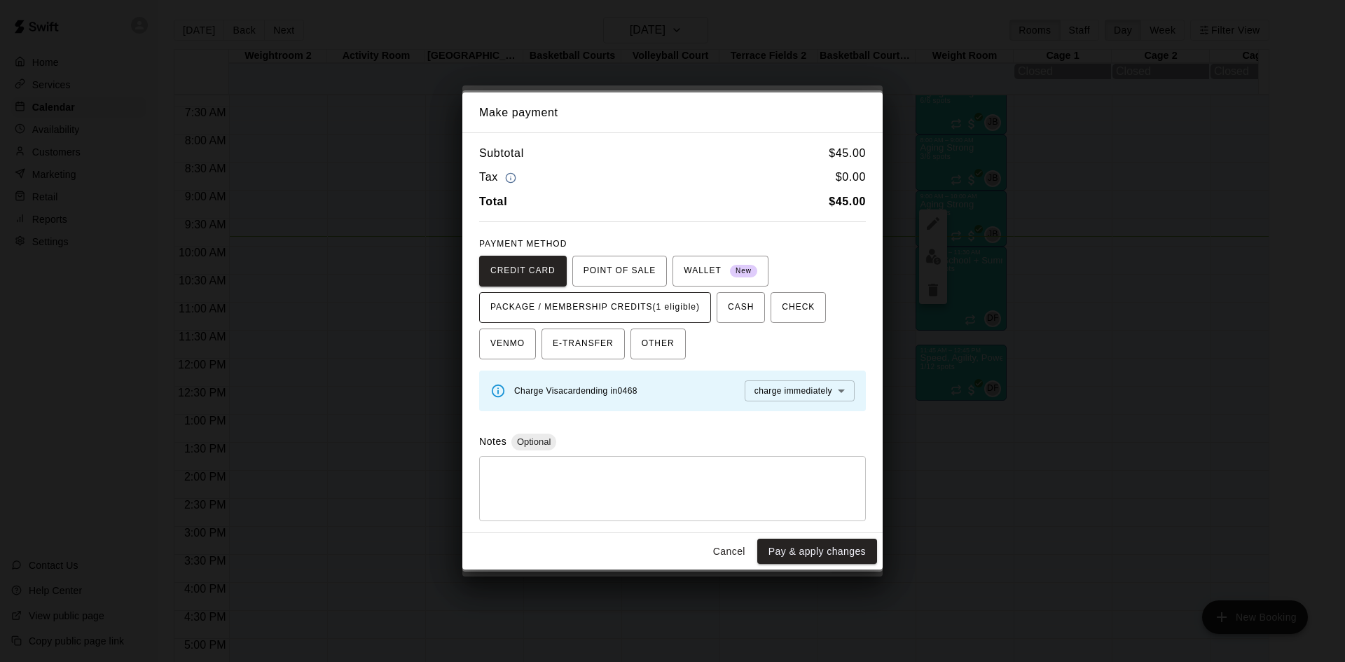
click at [686, 315] on span "PACKAGE / MEMBERSHIP CREDITS (1 eligible)" at bounding box center [594, 307] width 209 height 22
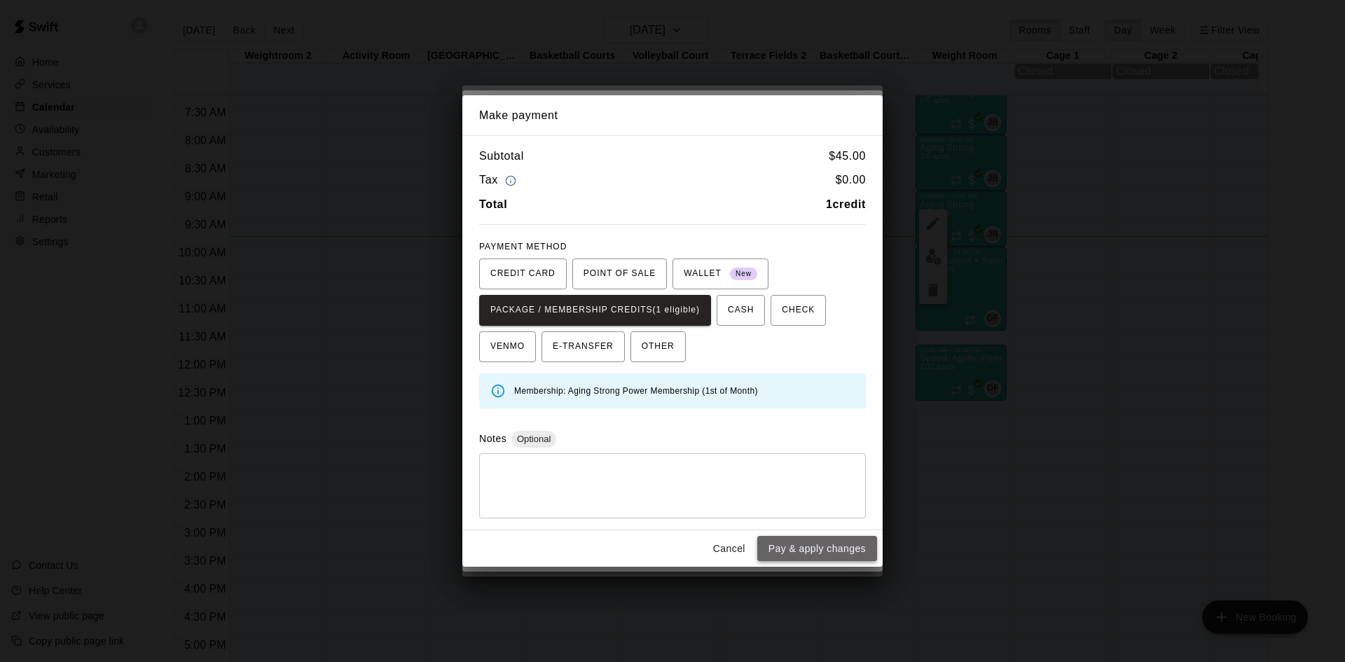
click at [805, 544] on button "Pay & apply changes" at bounding box center [817, 549] width 120 height 26
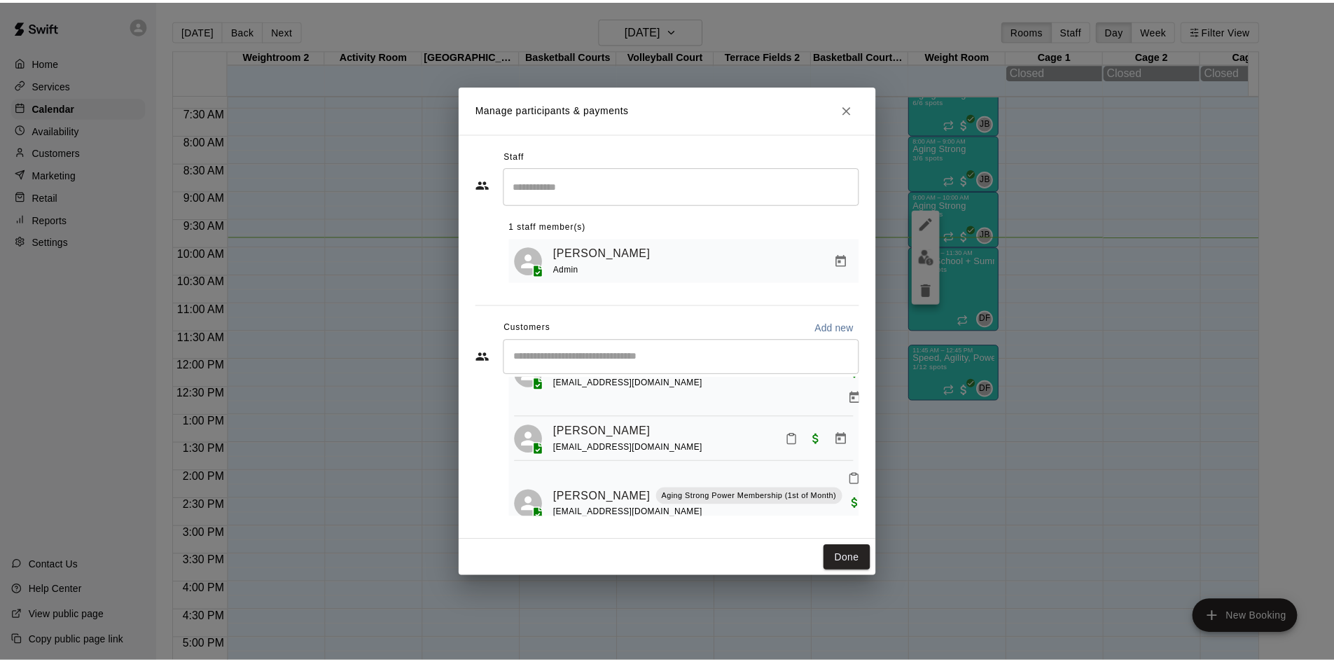
scroll to position [250, 0]
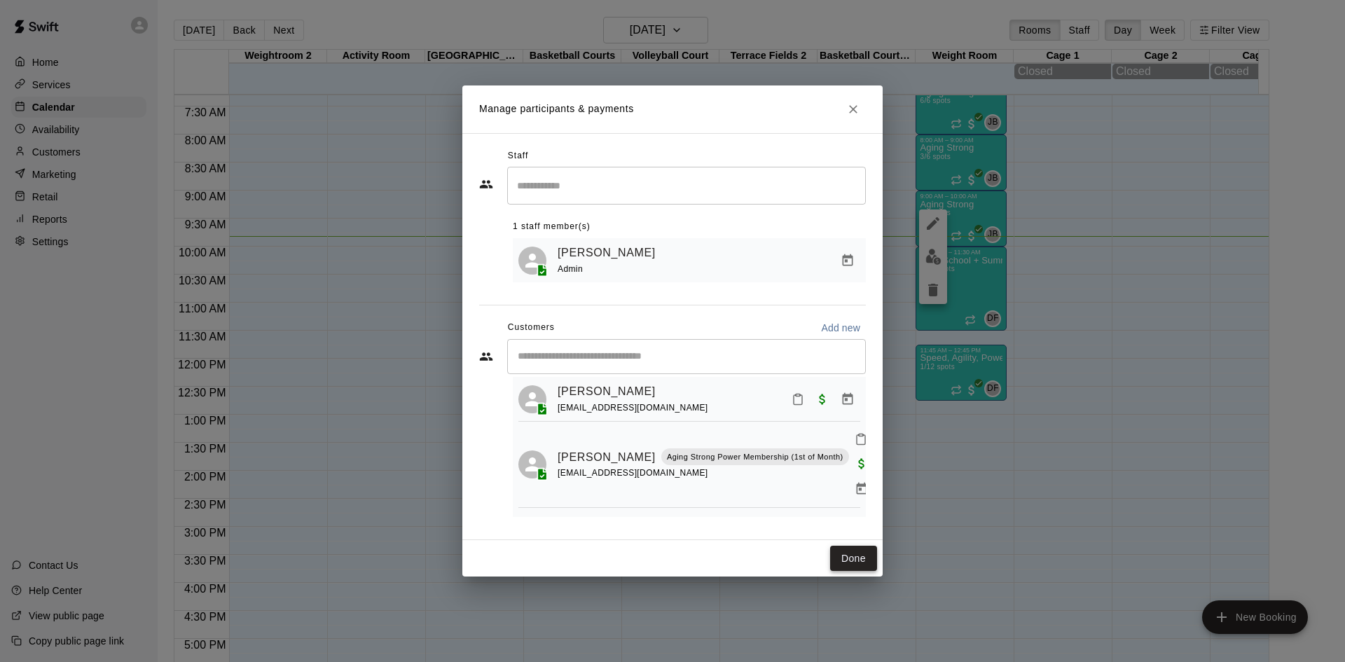
click at [843, 560] on button "Done" at bounding box center [853, 559] width 47 height 26
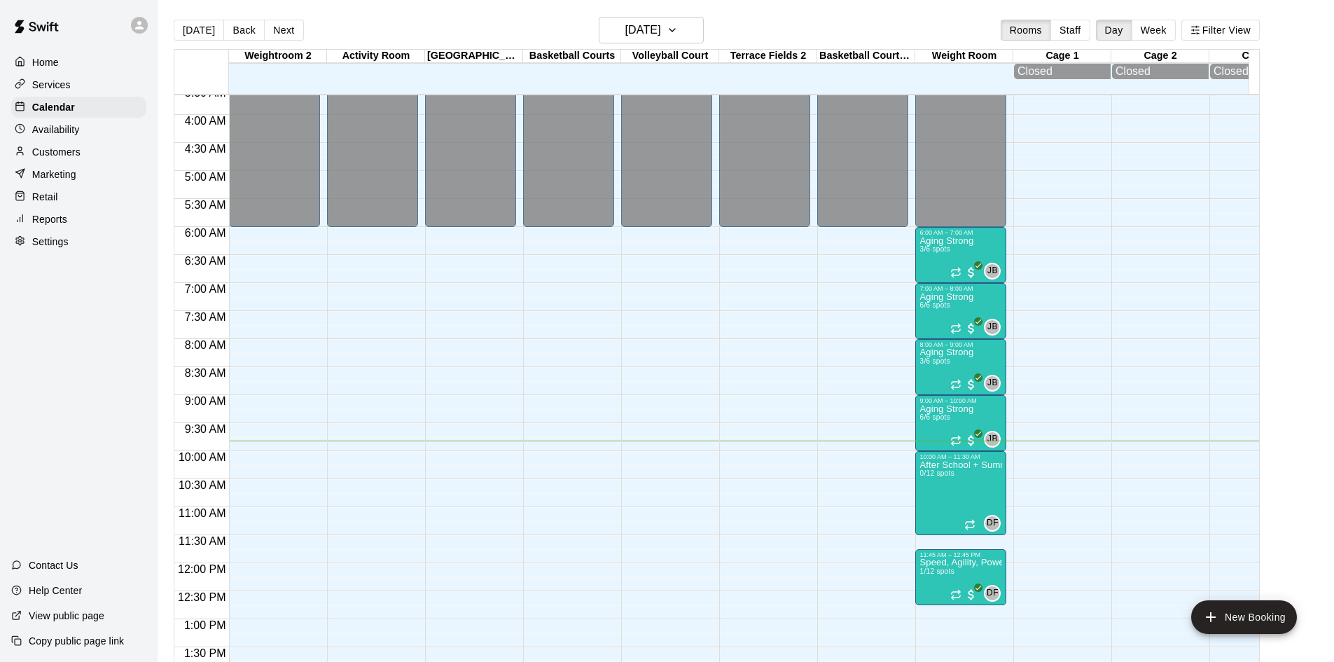
scroll to position [199, 0]
